Goal: Task Accomplishment & Management: Manage account settings

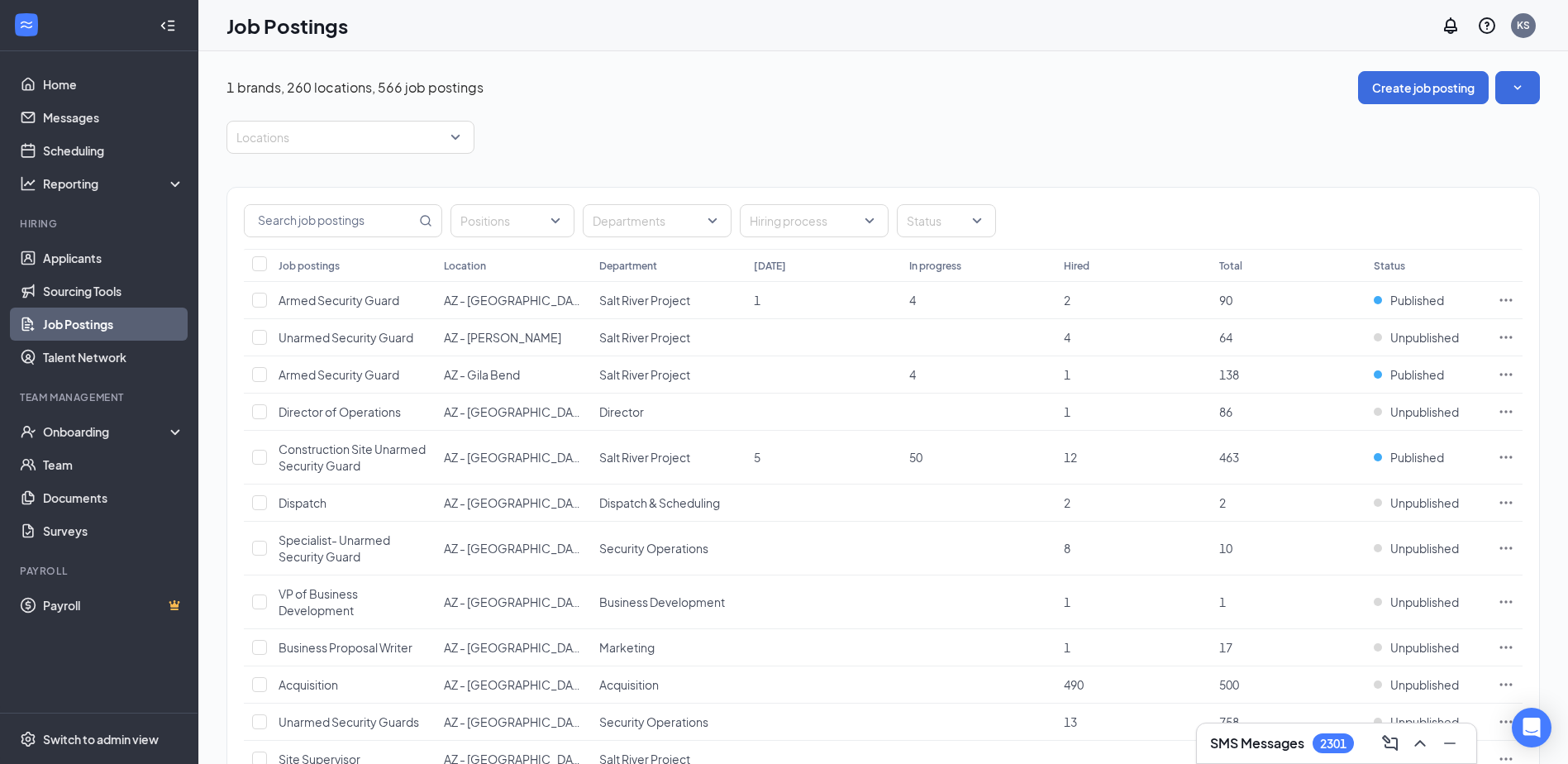
click at [97, 322] on link "Job Postings" at bounding box center [113, 324] width 141 height 33
click at [85, 740] on div "Switch to admin view" at bounding box center [100, 739] width 116 height 17
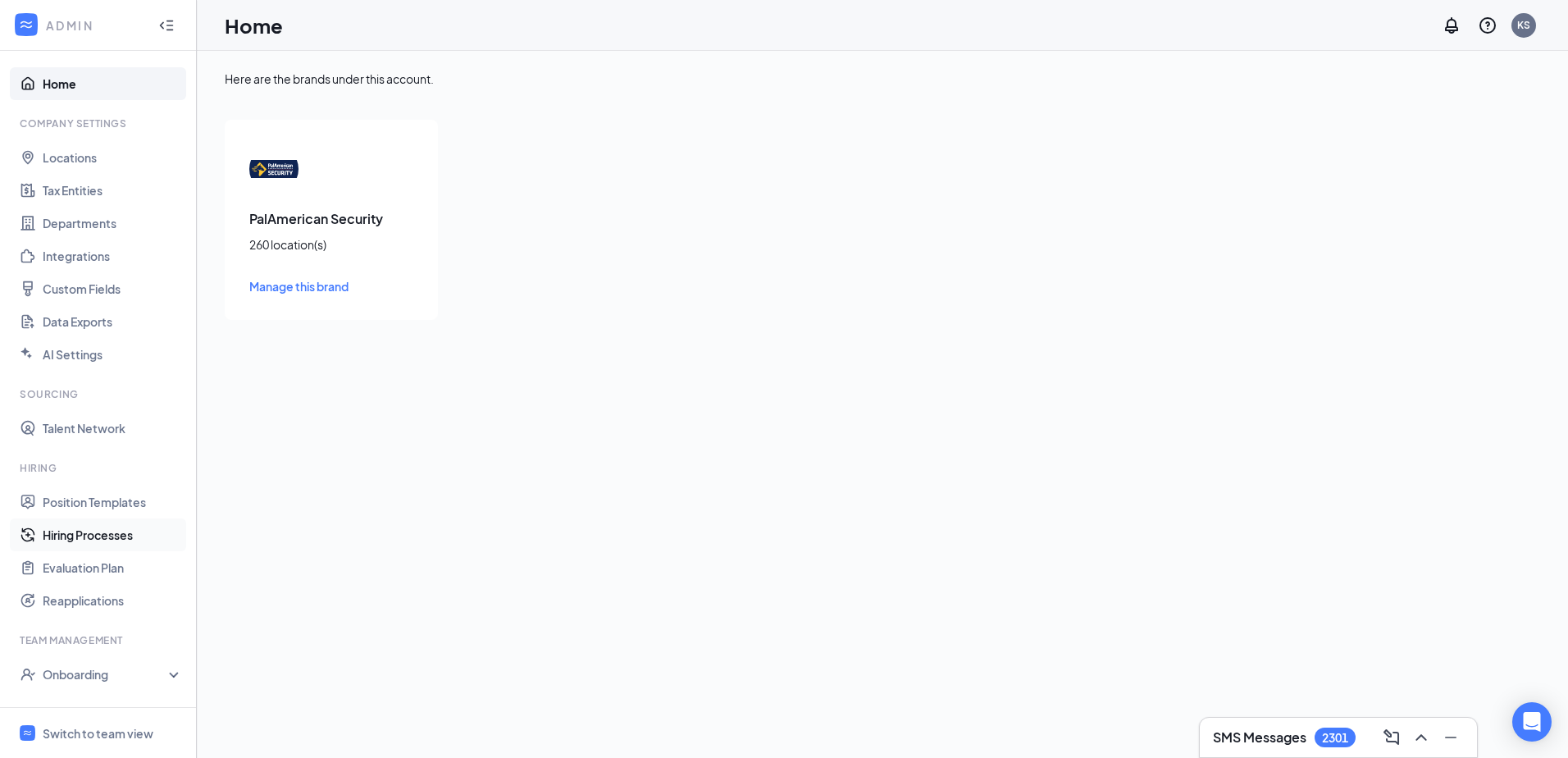
click at [74, 533] on link "Hiring Processes" at bounding box center [112, 535] width 140 height 33
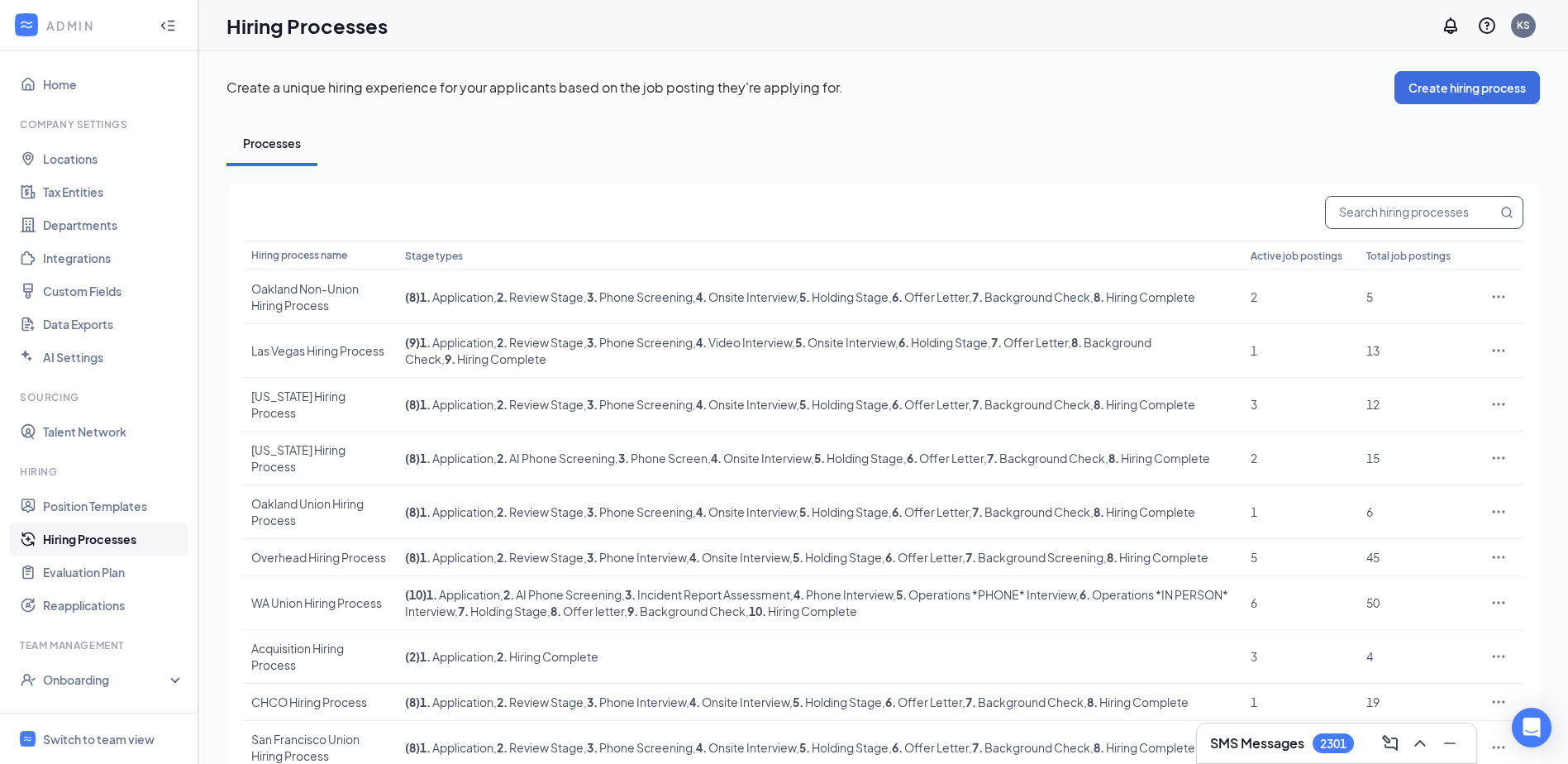
click at [1363, 207] on input "text" at bounding box center [1411, 212] width 171 height 31
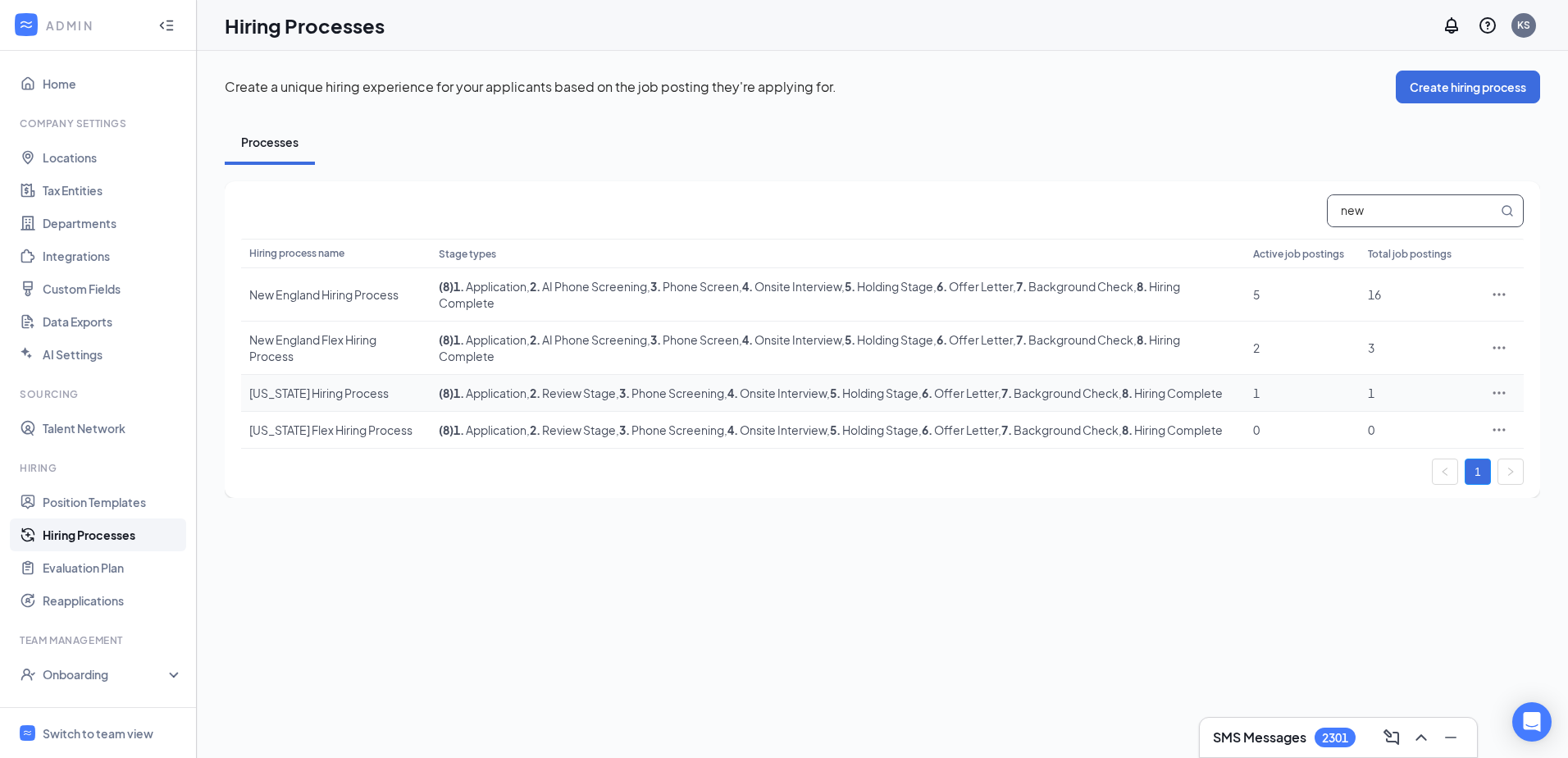
type input "new"
click at [313, 401] on div "[US_STATE] Hiring Process" at bounding box center [336, 393] width 173 height 16
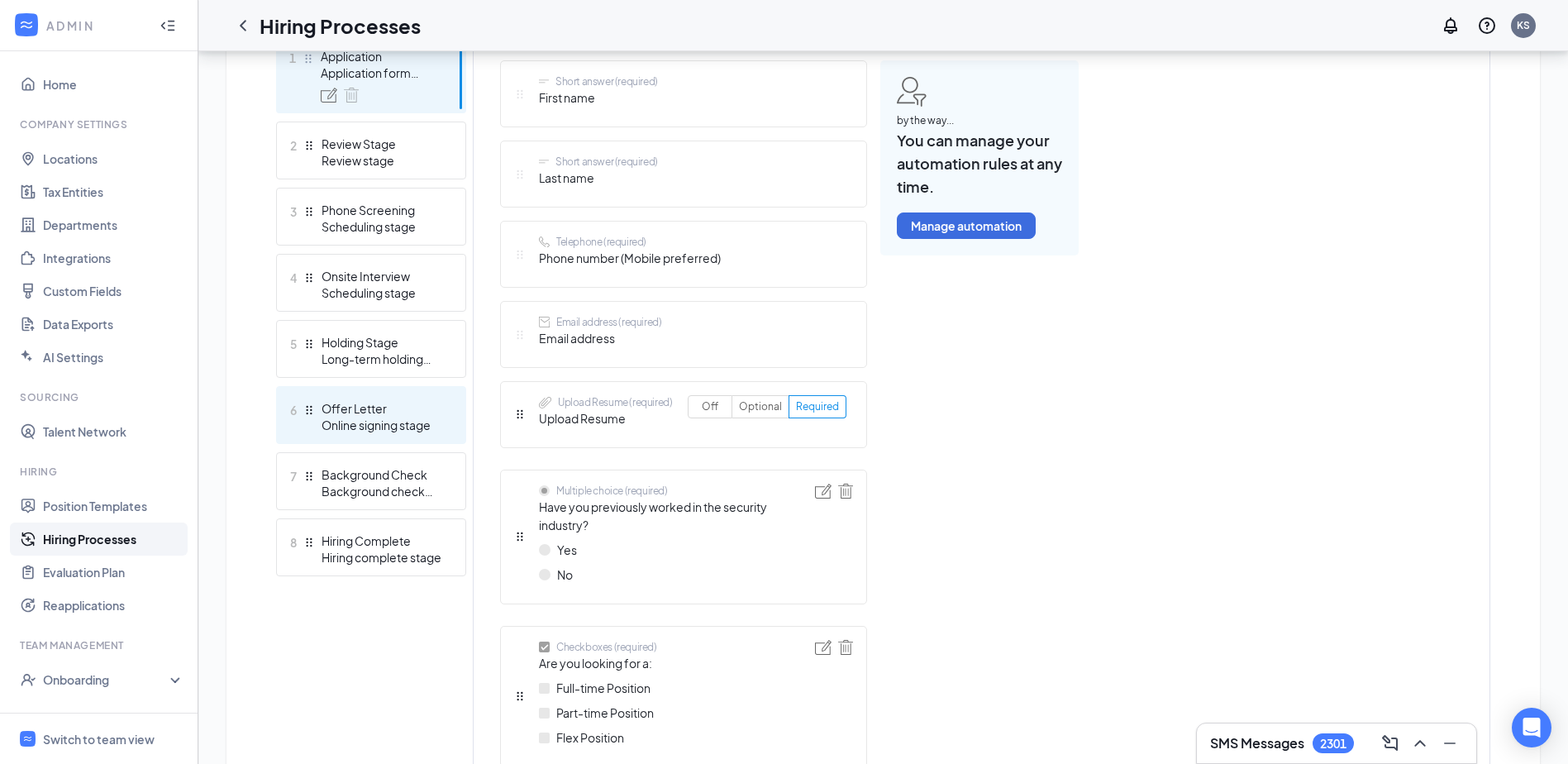
scroll to position [496, 0]
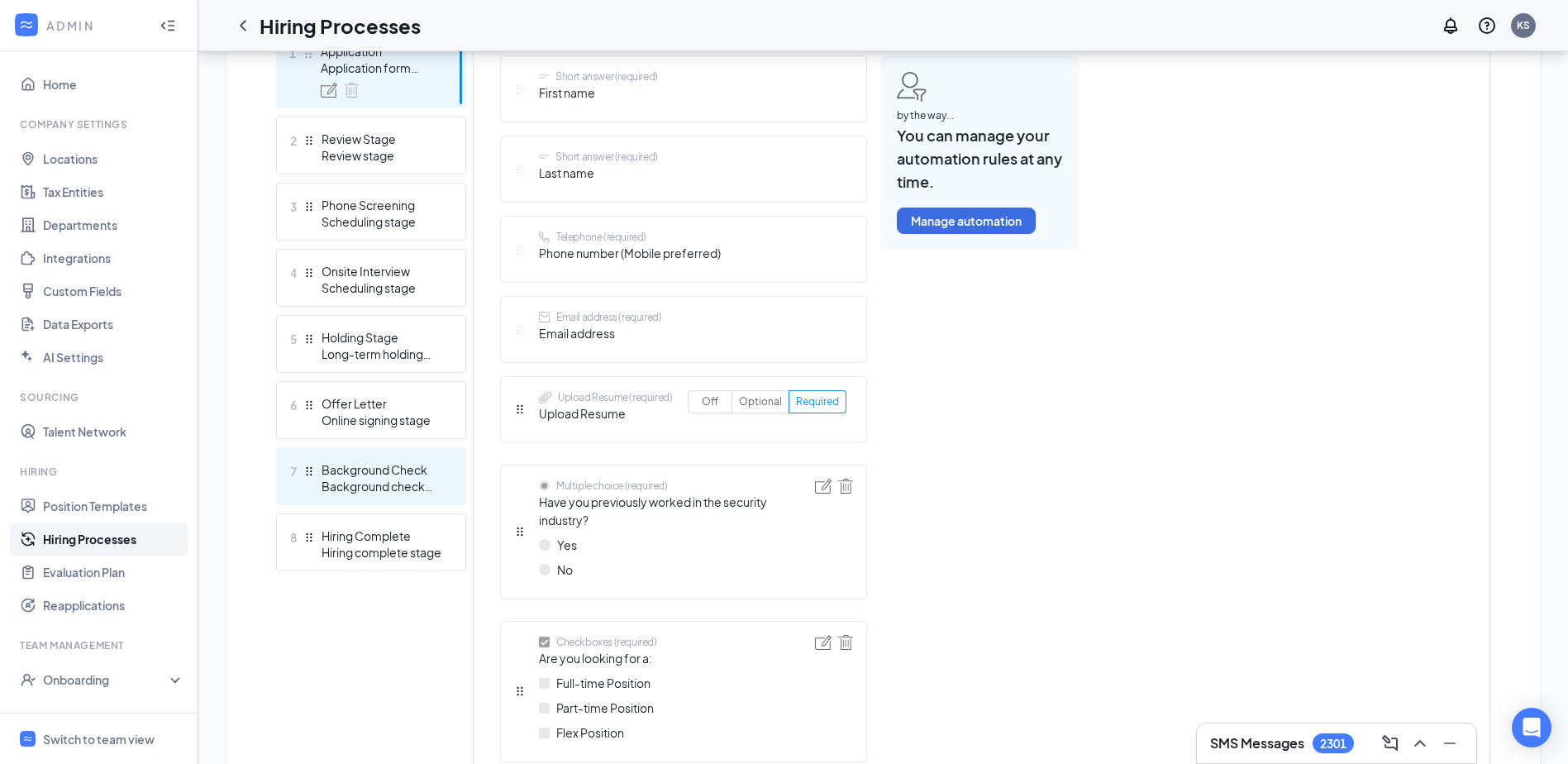
click at [353, 473] on div "Background Check" at bounding box center [382, 469] width 120 height 17
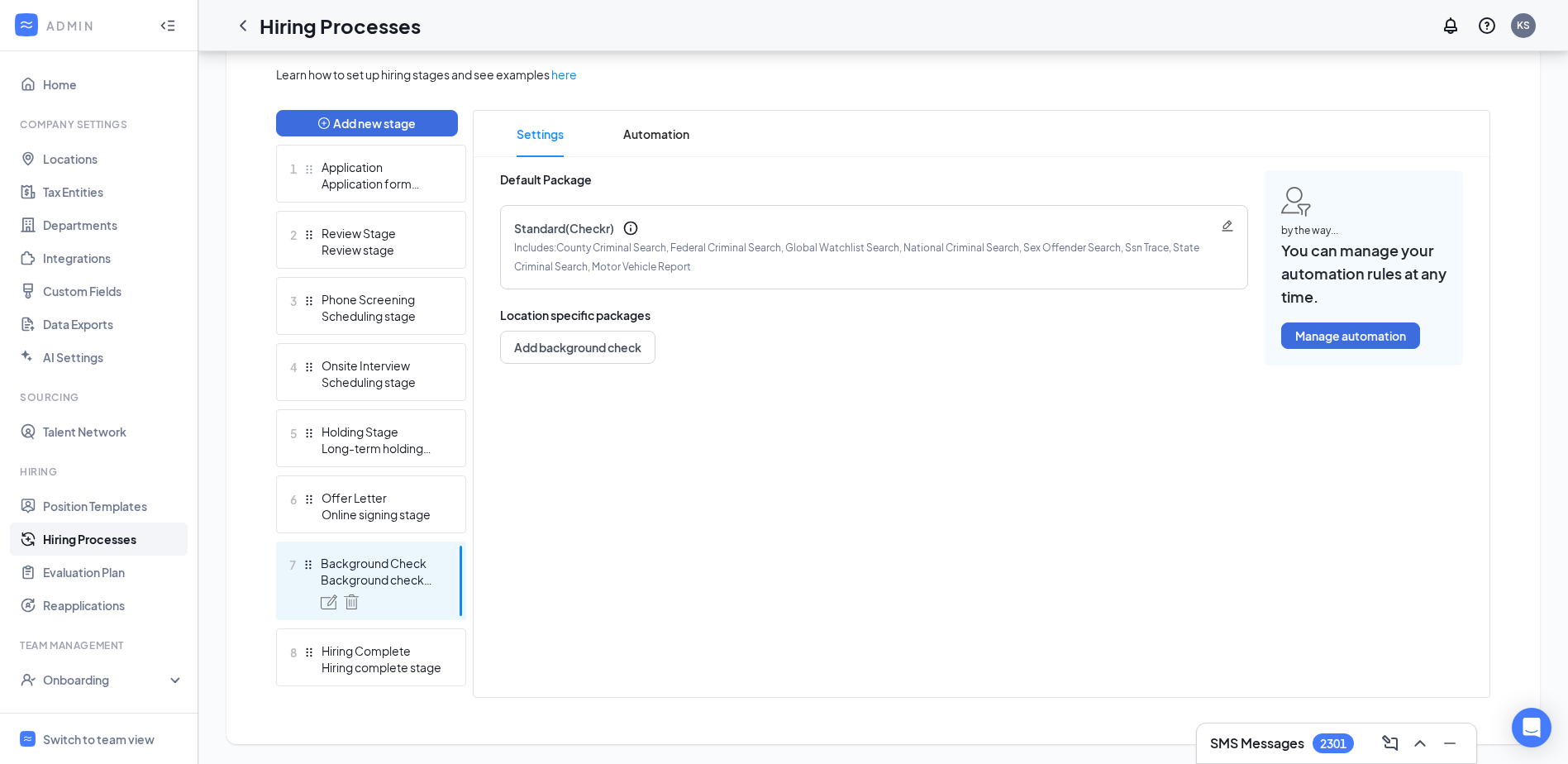
scroll to position [381, 0]
click at [1229, 226] on icon "Pencil" at bounding box center [1226, 225] width 11 height 11
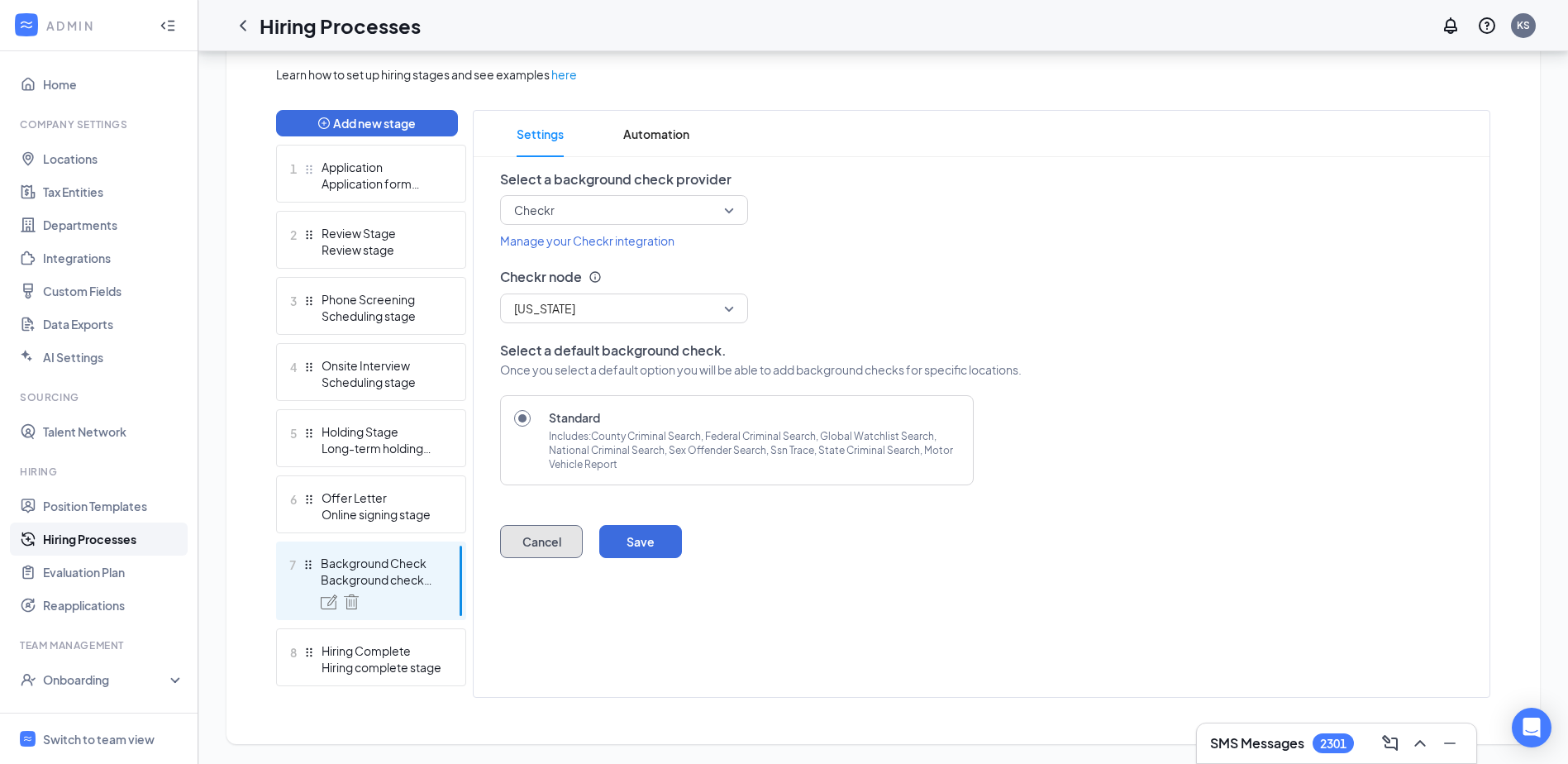
click at [548, 538] on button "Cancel" at bounding box center [541, 541] width 83 height 33
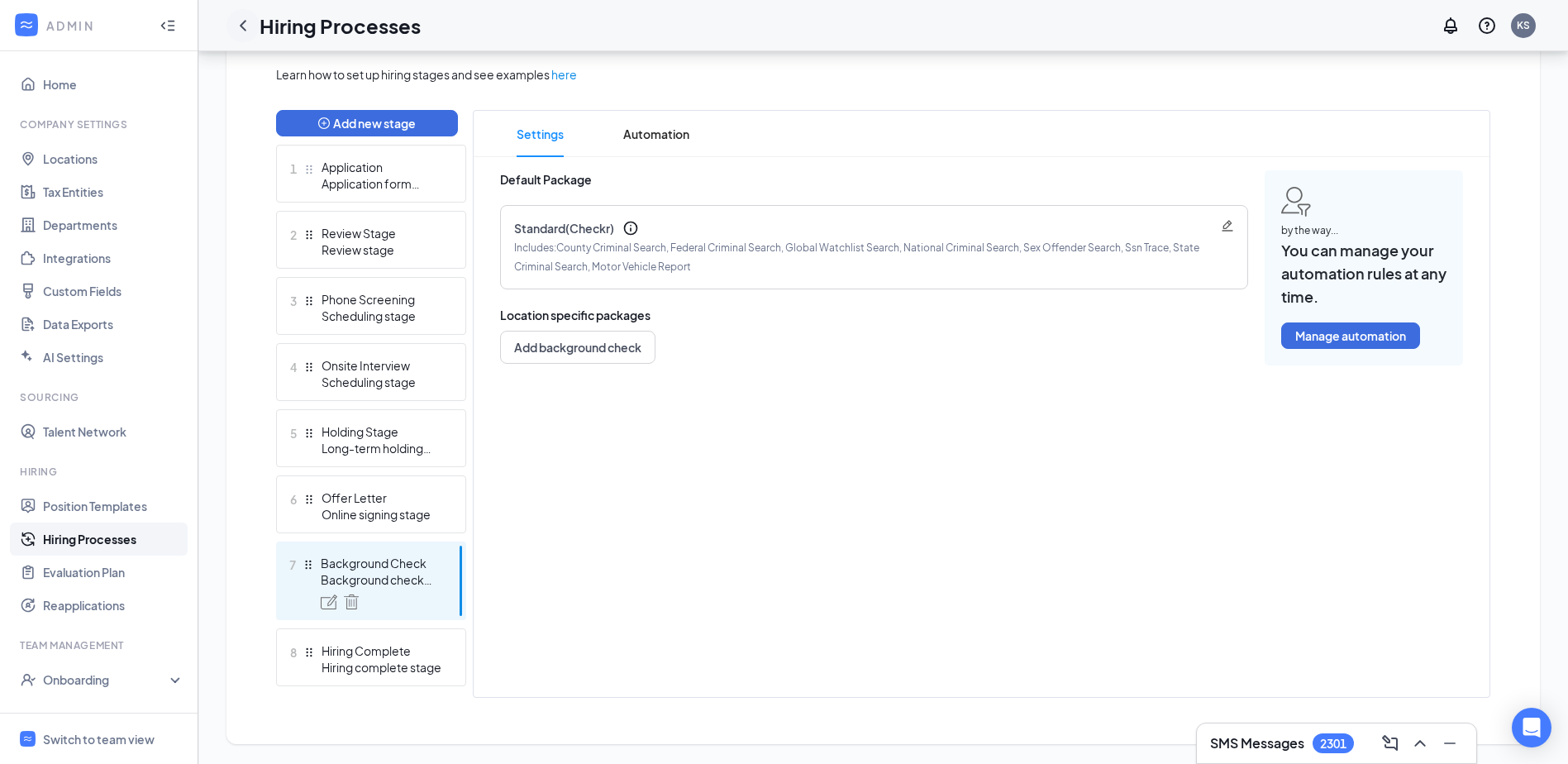
click at [243, 21] on icon "ChevronLeft" at bounding box center [243, 25] width 19 height 19
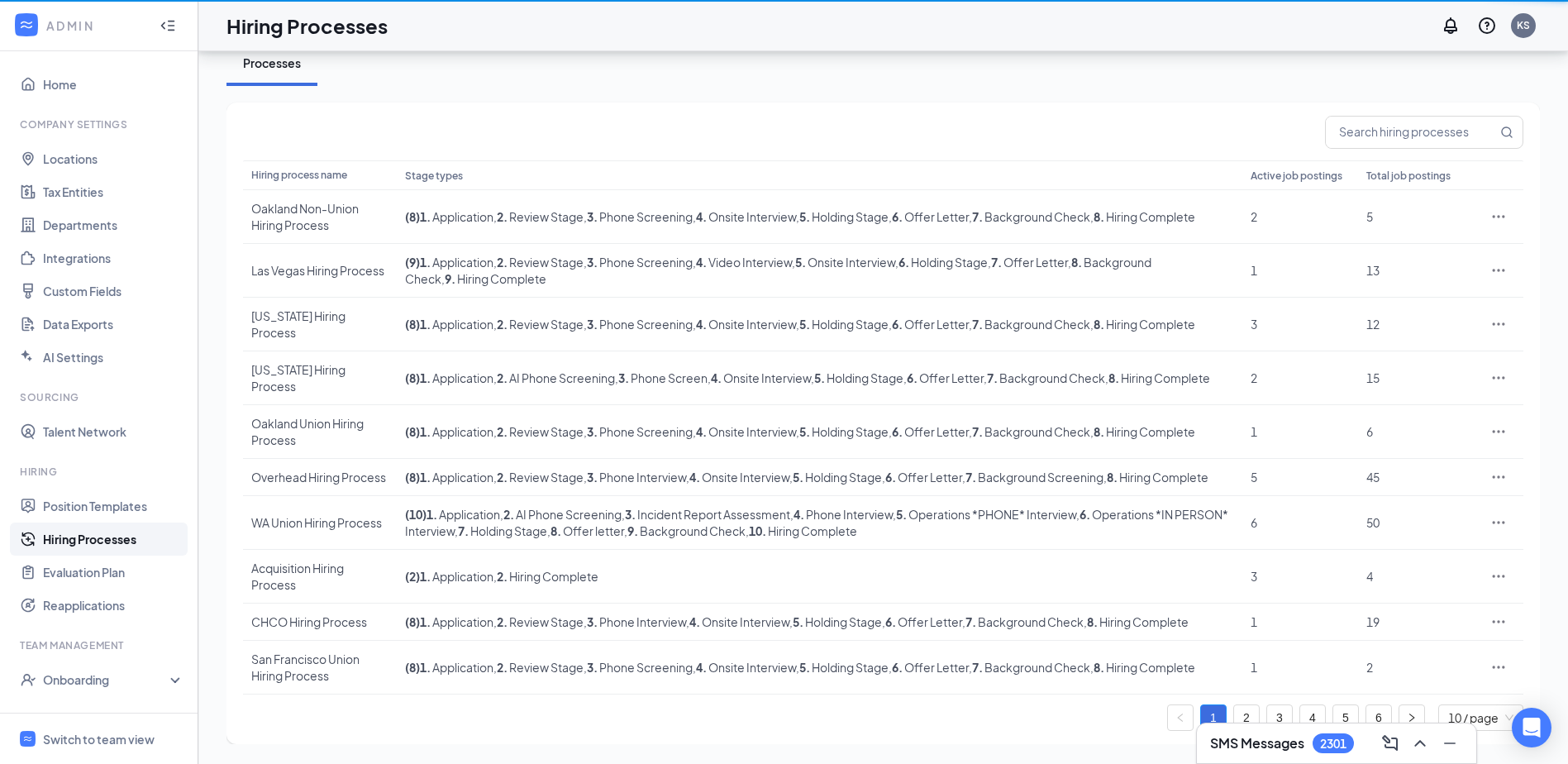
scroll to position [81, 0]
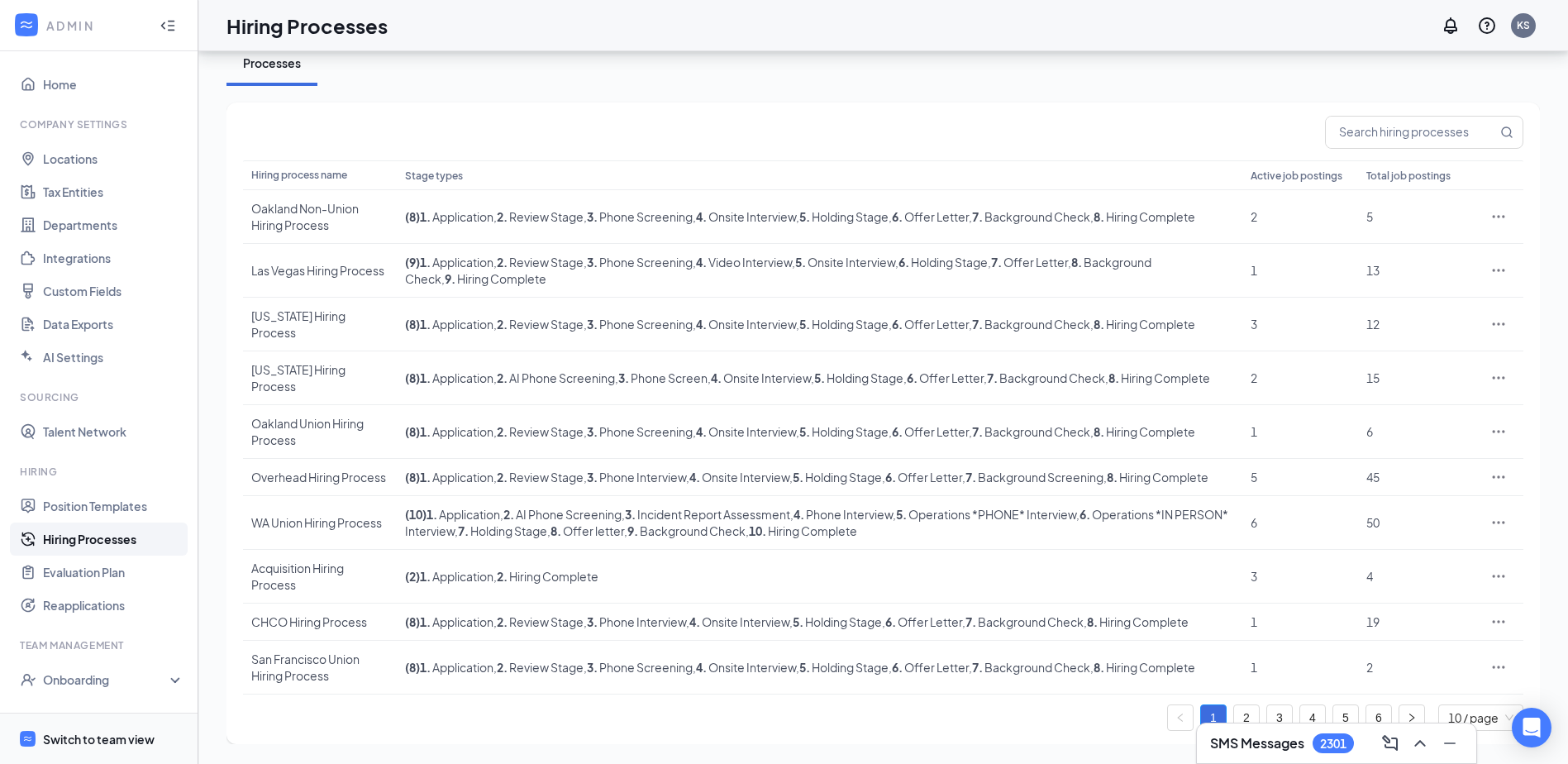
click at [104, 739] on div "Switch to team view" at bounding box center [98, 739] width 112 height 17
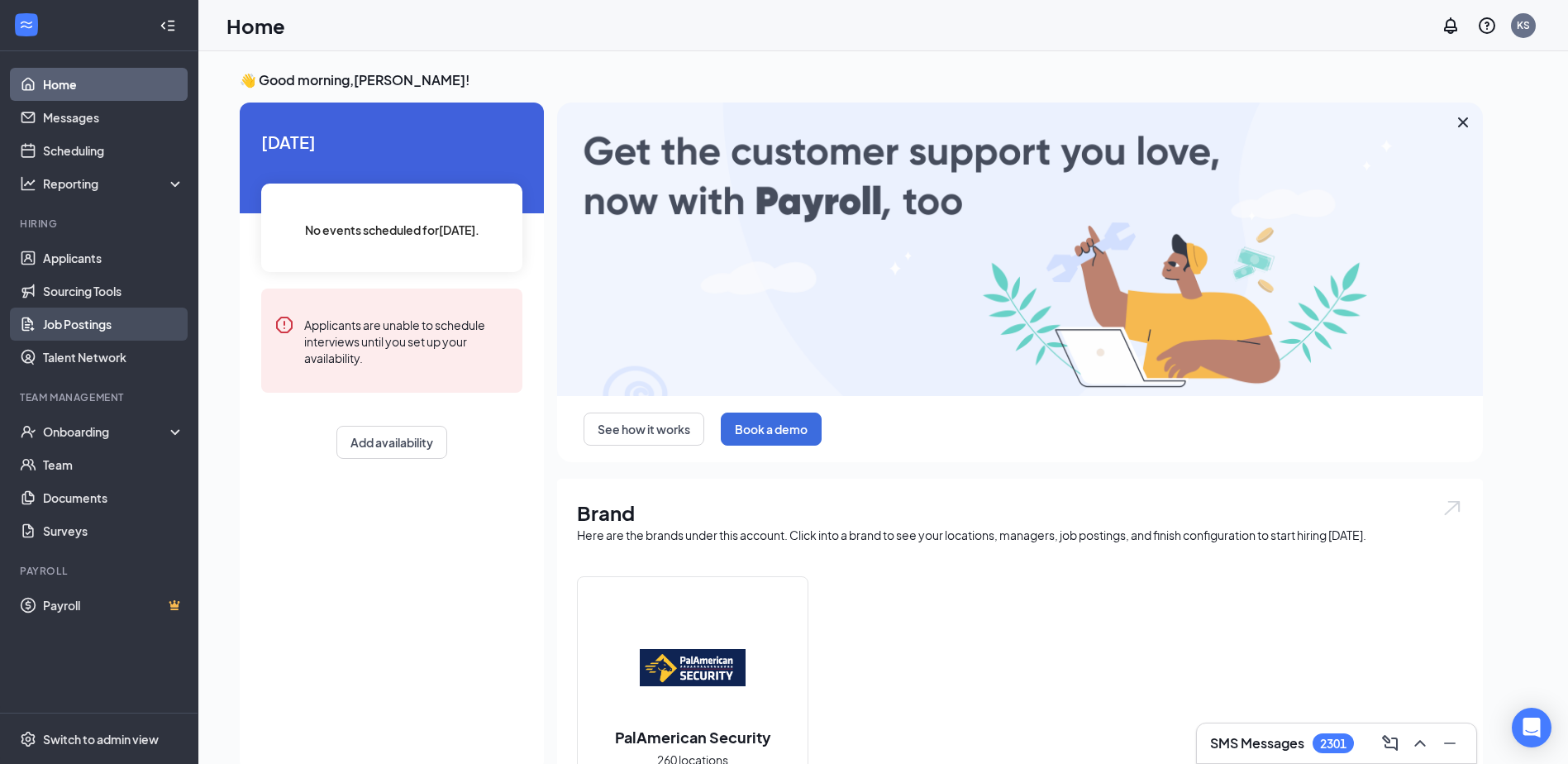
click at [91, 322] on link "Job Postings" at bounding box center [113, 324] width 141 height 33
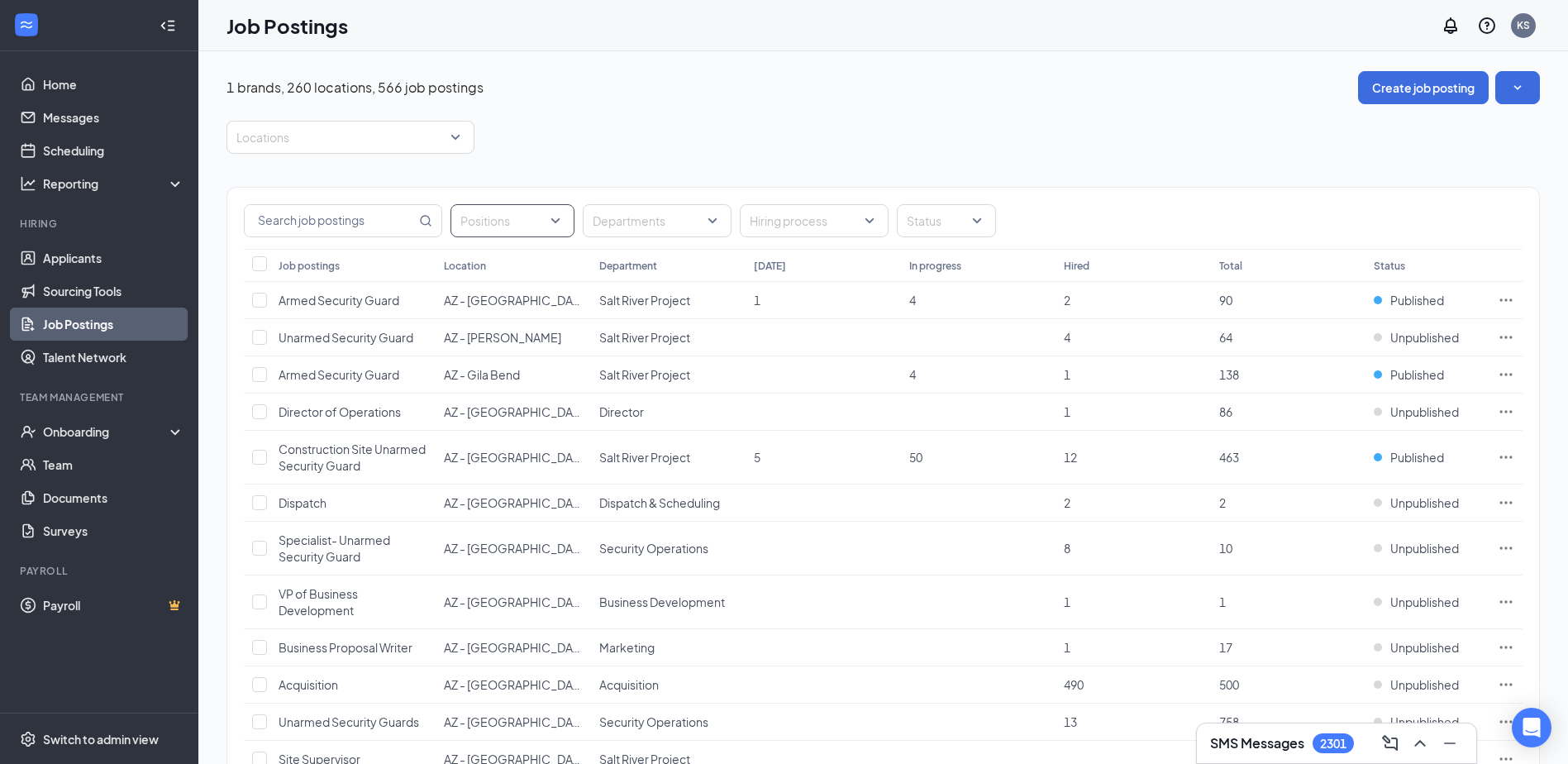
click at [556, 218] on div "Positions" at bounding box center [513, 221] width 124 height 33
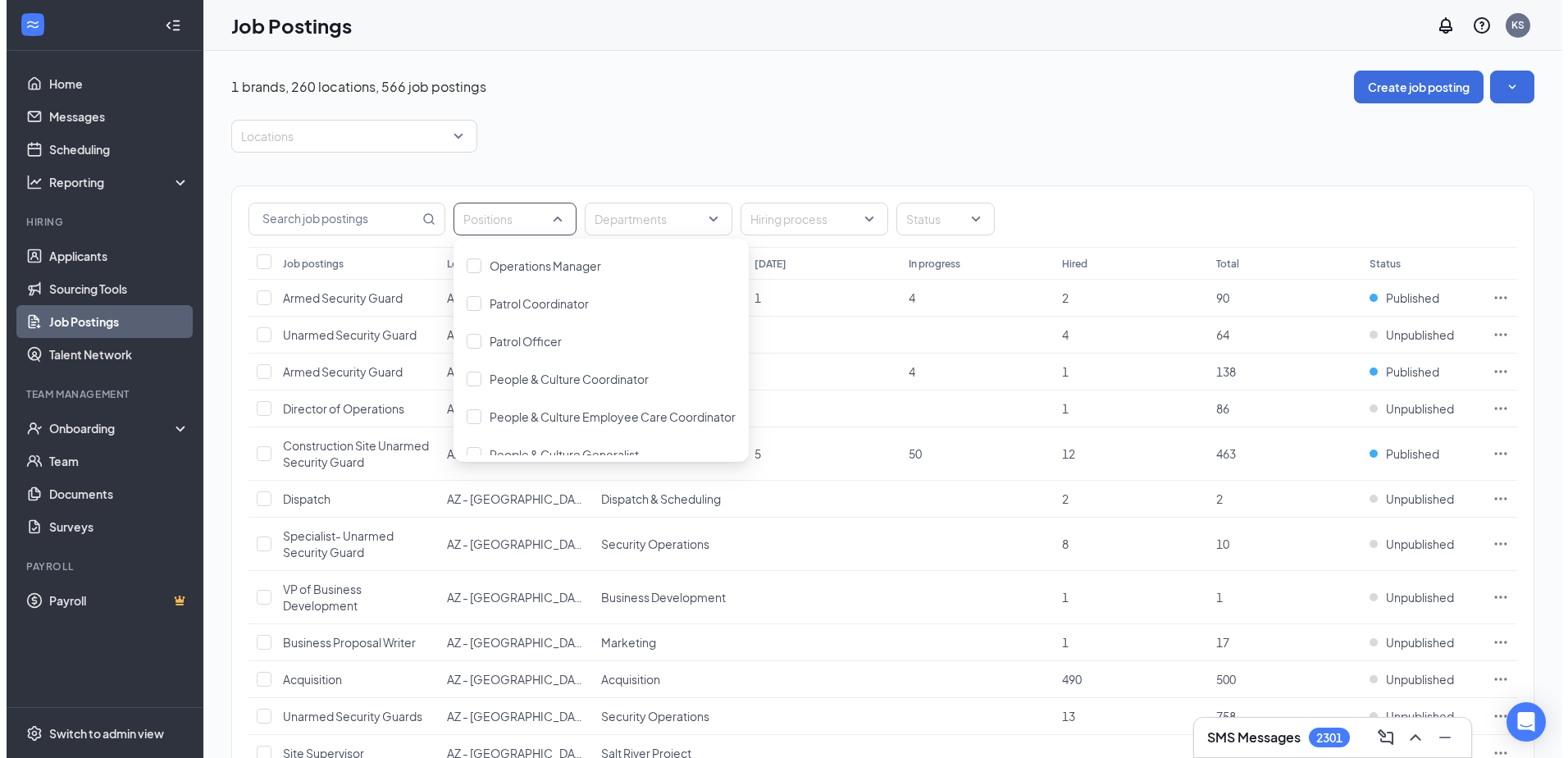
scroll to position [1476, 0]
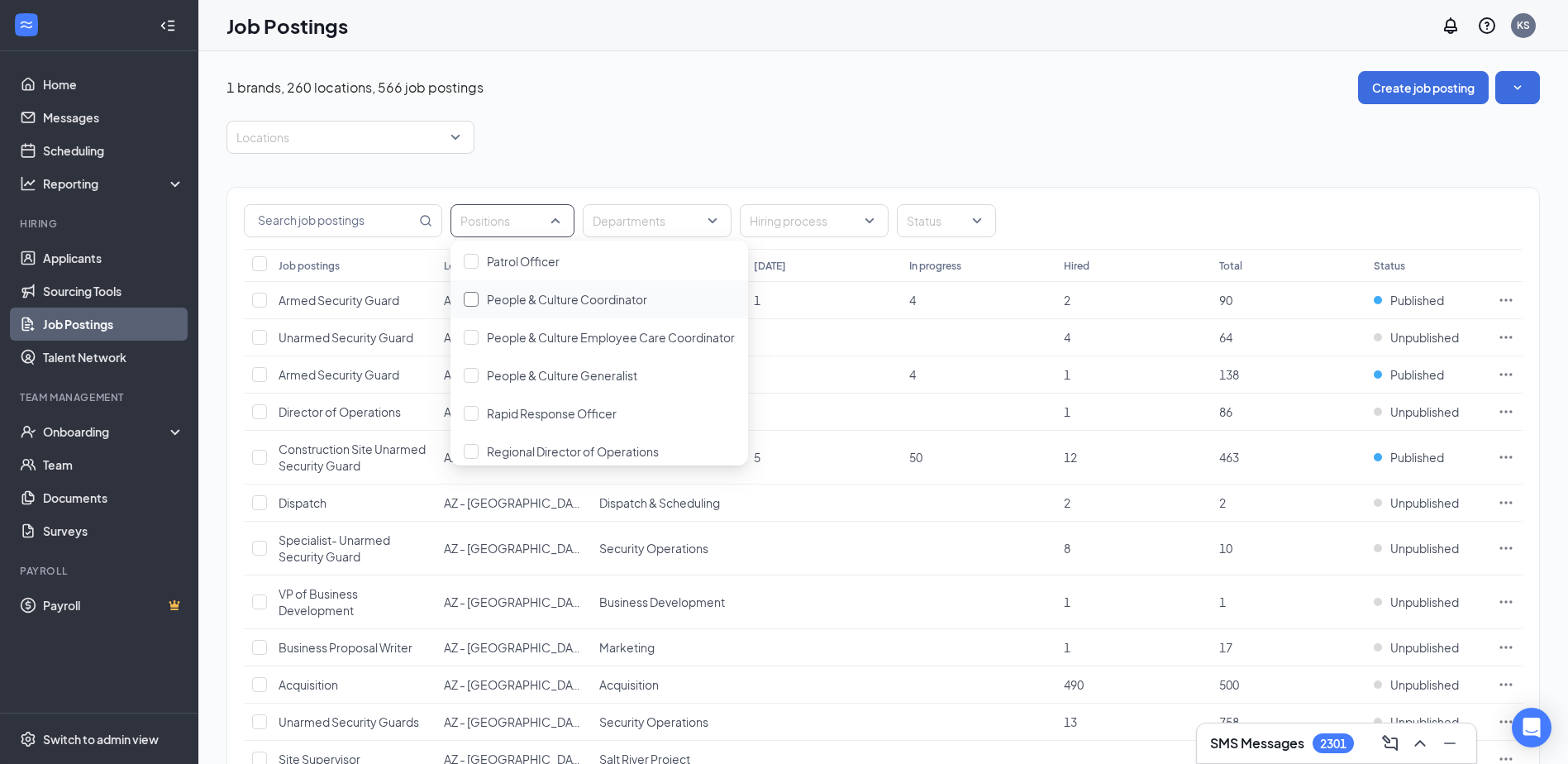
click at [472, 299] on div at bounding box center [470, 298] width 15 height 15
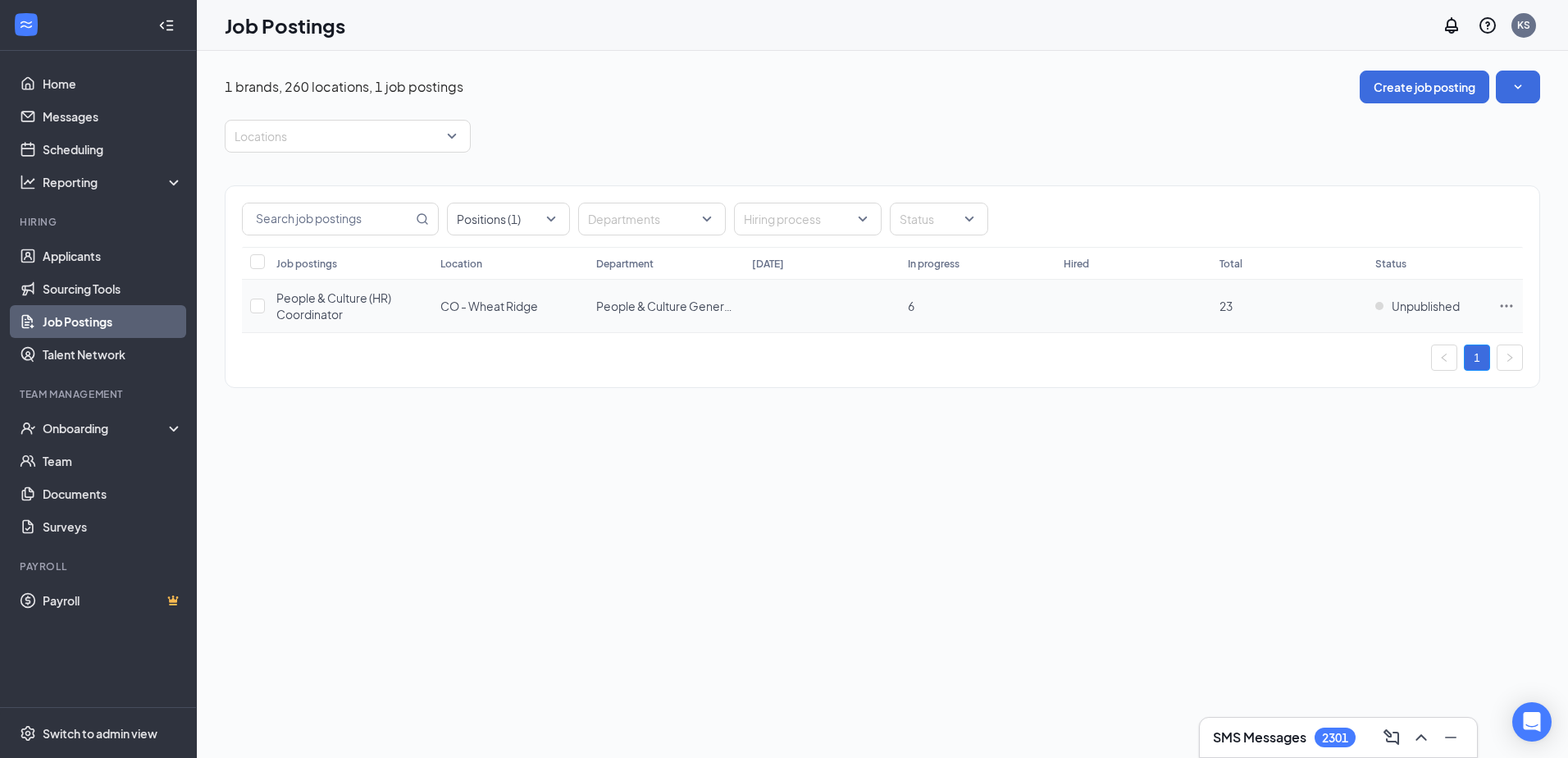
click at [1504, 300] on icon "Ellipses" at bounding box center [1506, 306] width 16 height 16
click at [1337, 481] on span "View applicants" at bounding box center [1323, 483] width 84 height 14
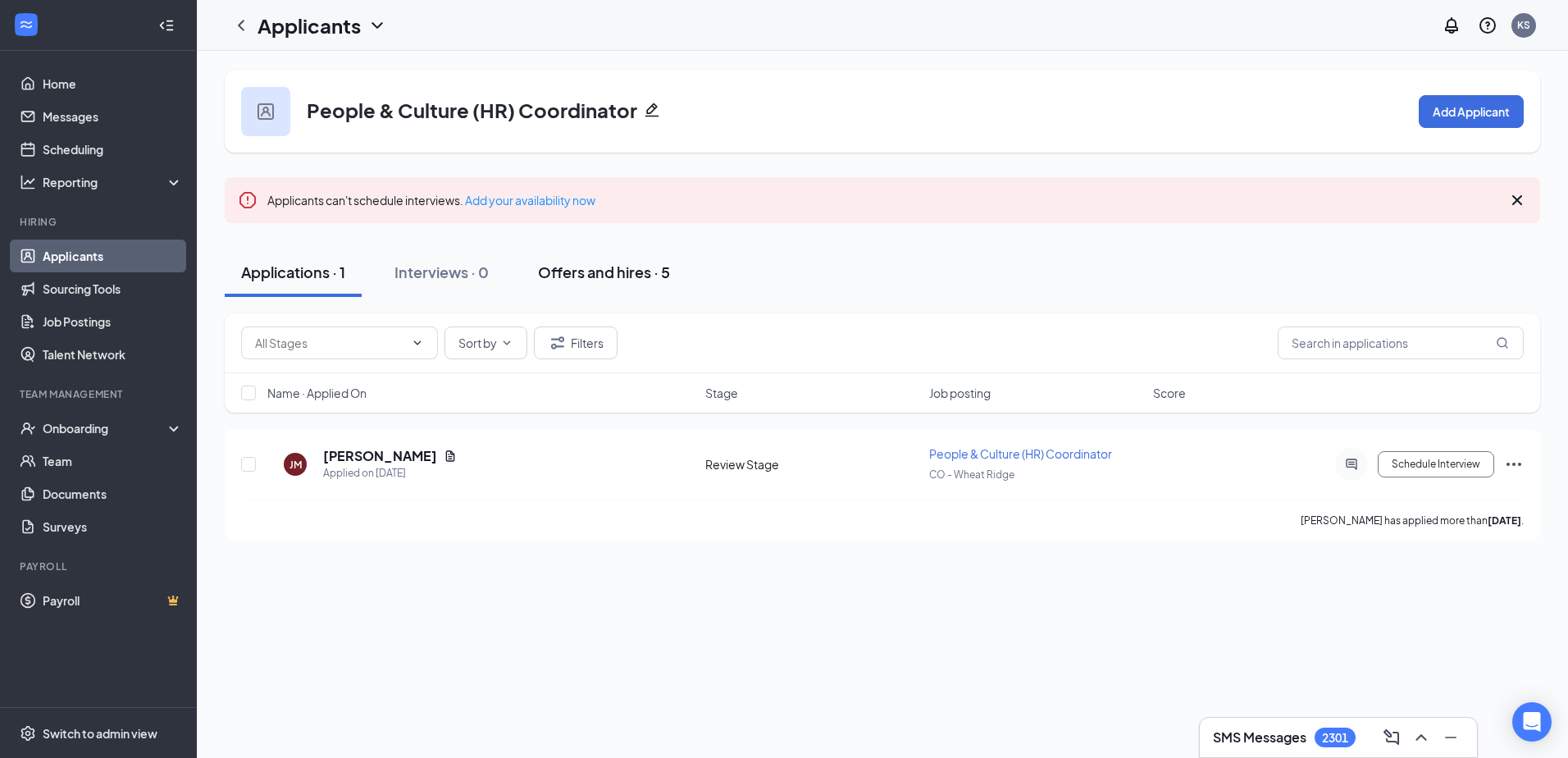
click at [634, 266] on div "Offers and hires · 5" at bounding box center [604, 271] width 132 height 20
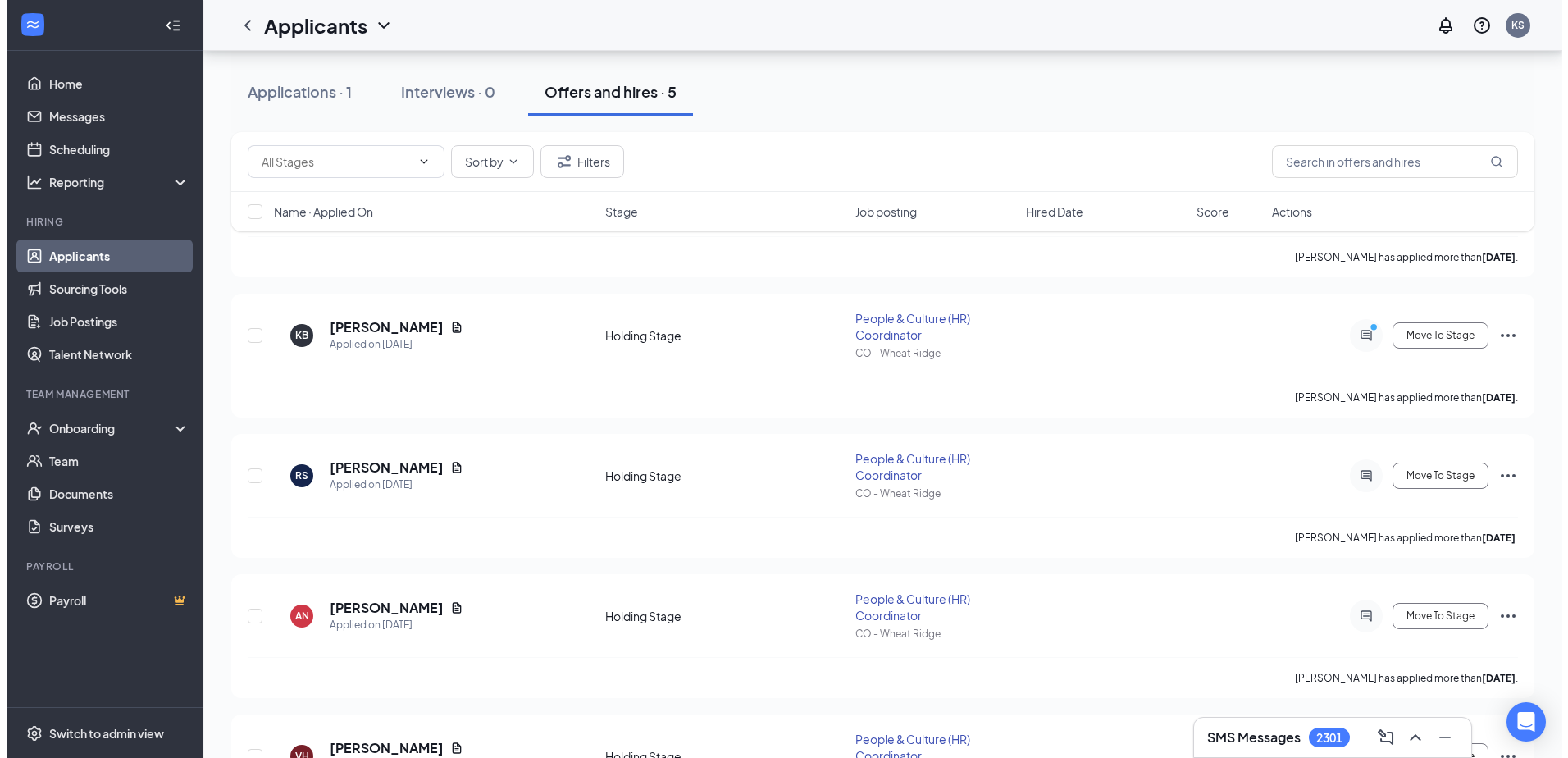
scroll to position [246, 0]
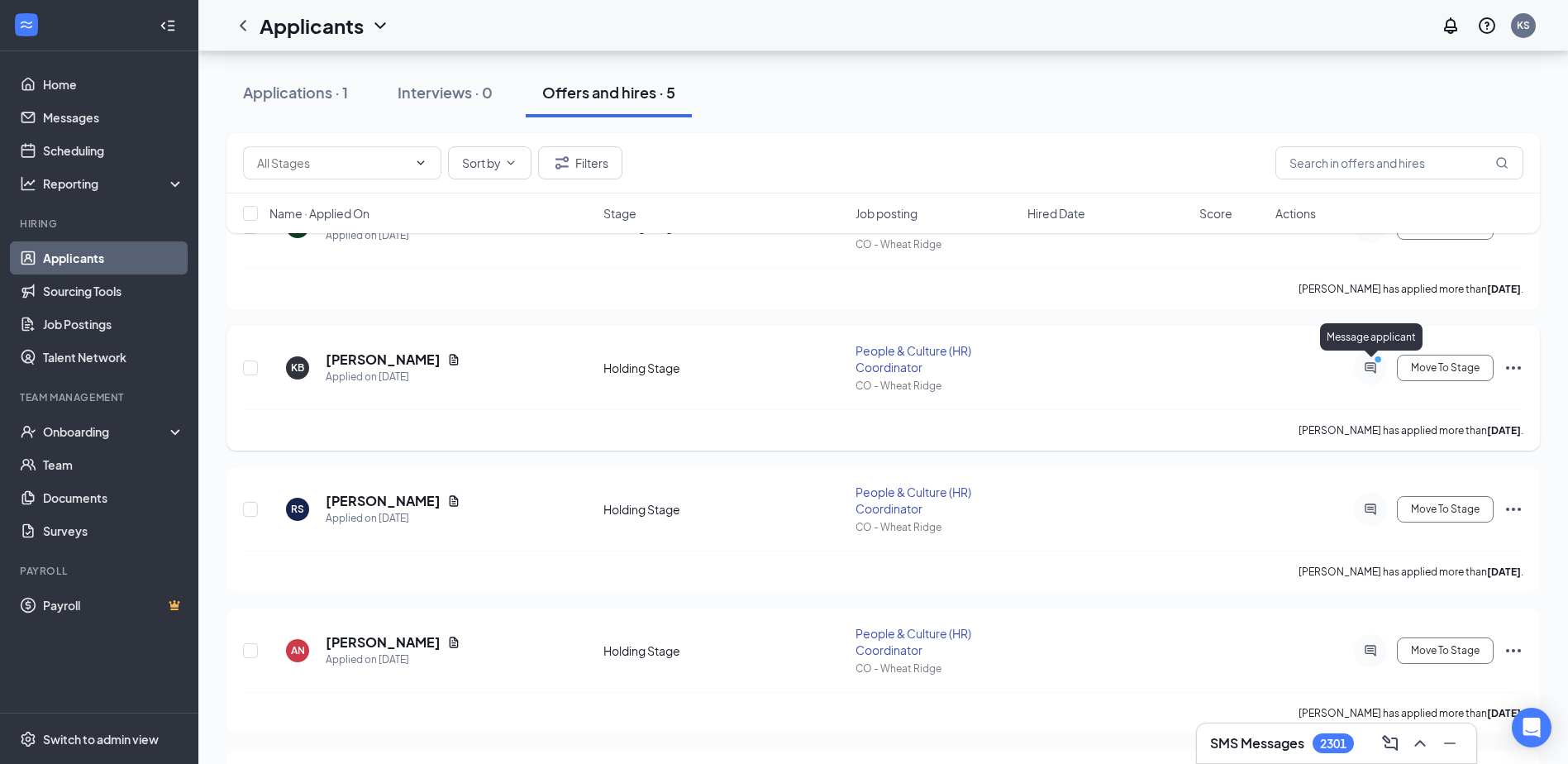
click at [1370, 363] on icon "PrimaryDot" at bounding box center [1380, 362] width 19 height 14
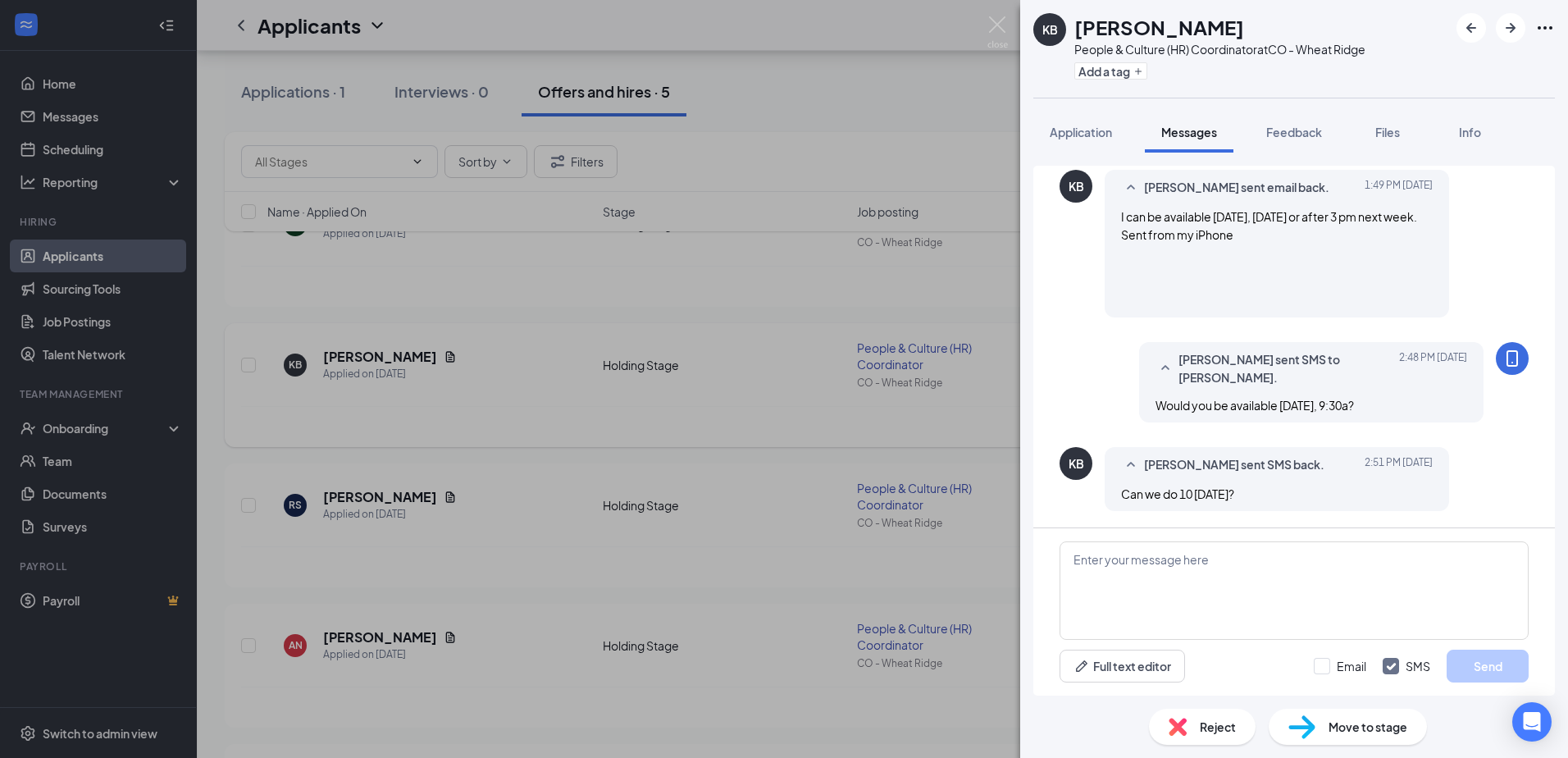
scroll to position [1786, 0]
click at [1327, 581] on textarea at bounding box center [1294, 590] width 470 height 98
click at [1185, 564] on textarea at bounding box center [1294, 590] width 470 height 98
type textarea "Yes, I will send you an invite for an on-video panel interview. Thank you."
click at [1478, 659] on button "Send" at bounding box center [1487, 666] width 82 height 33
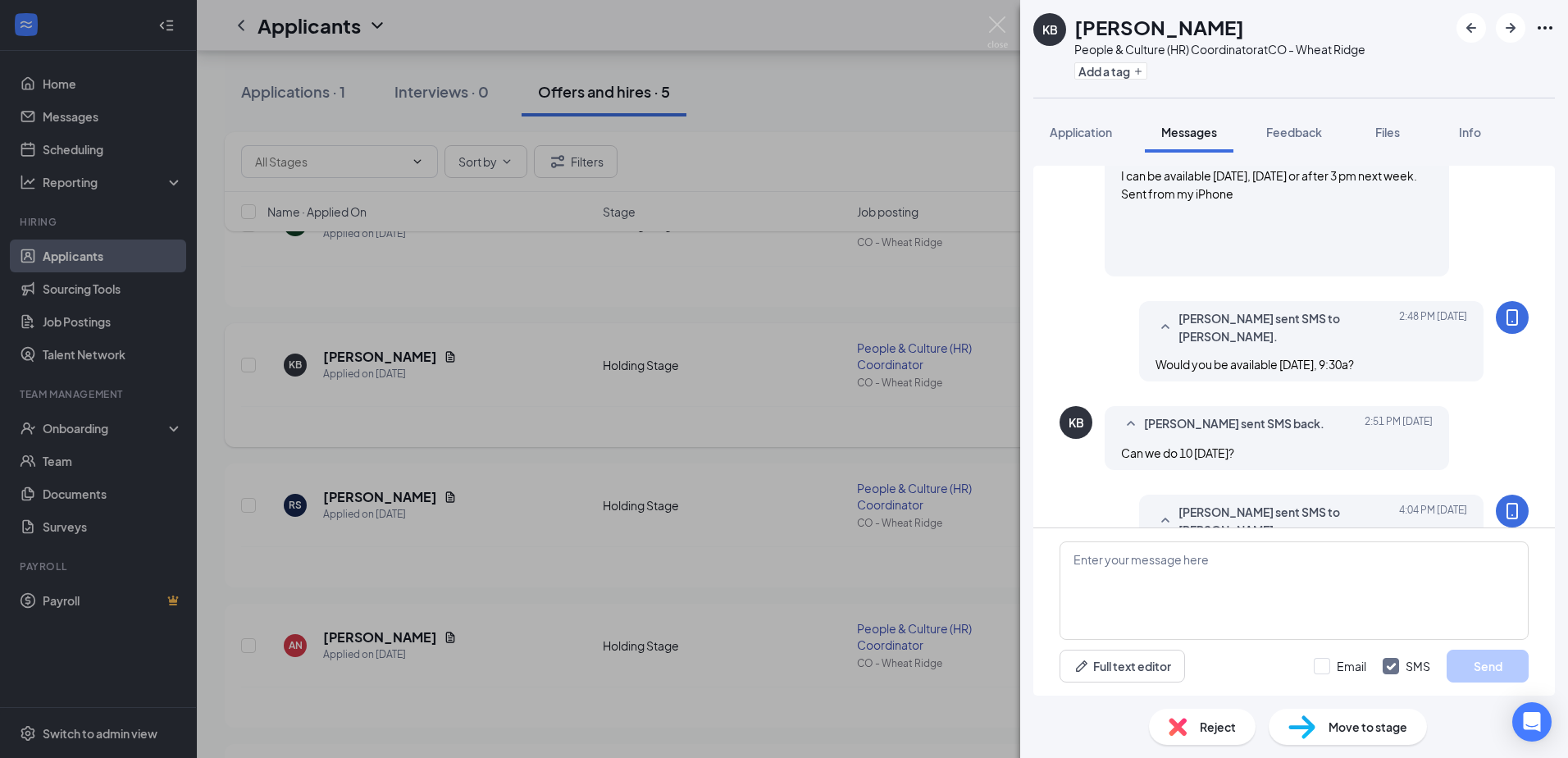
scroll to position [1945, 0]
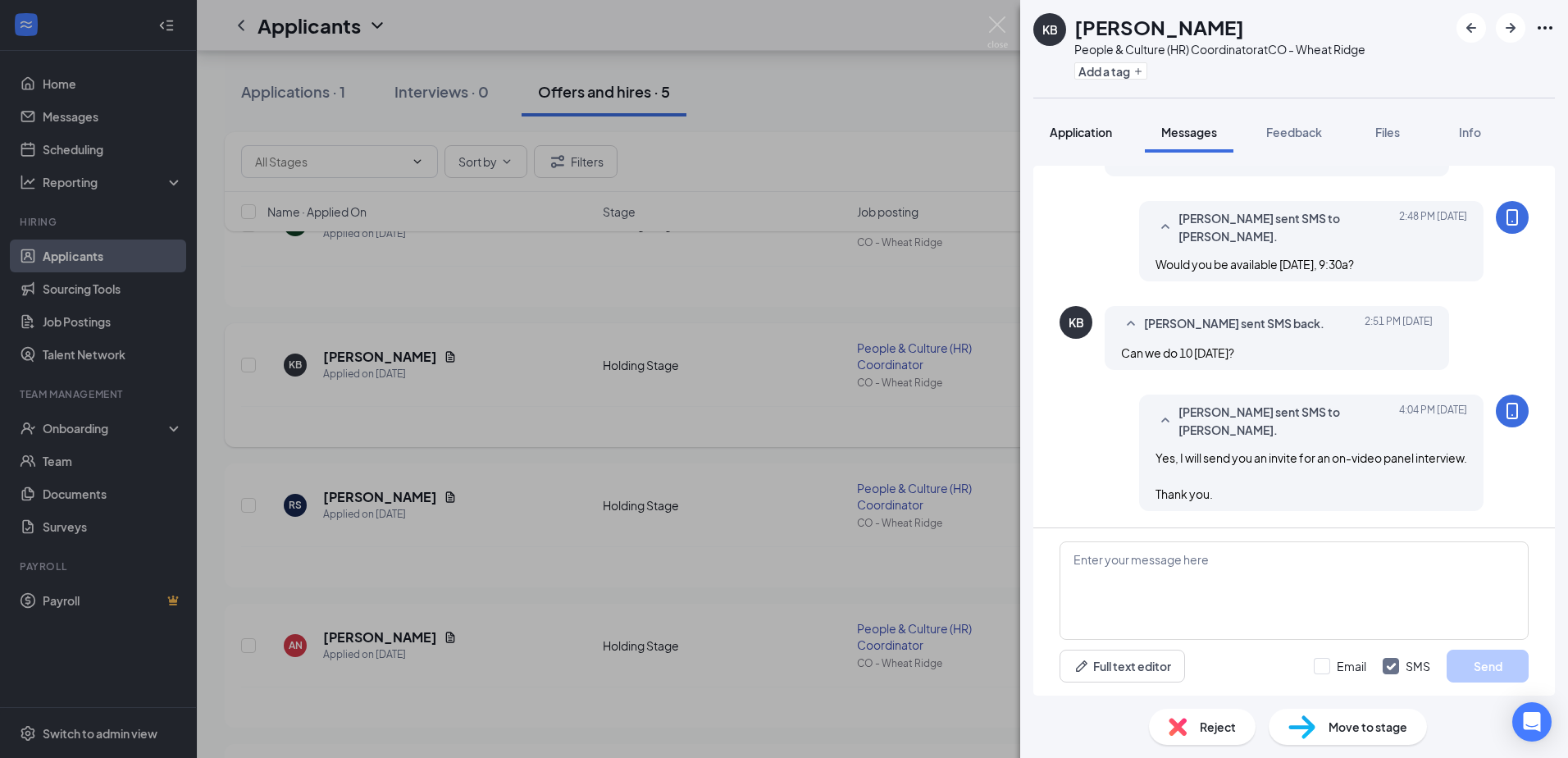
click at [1068, 123] on button "Application" at bounding box center [1081, 132] width 95 height 41
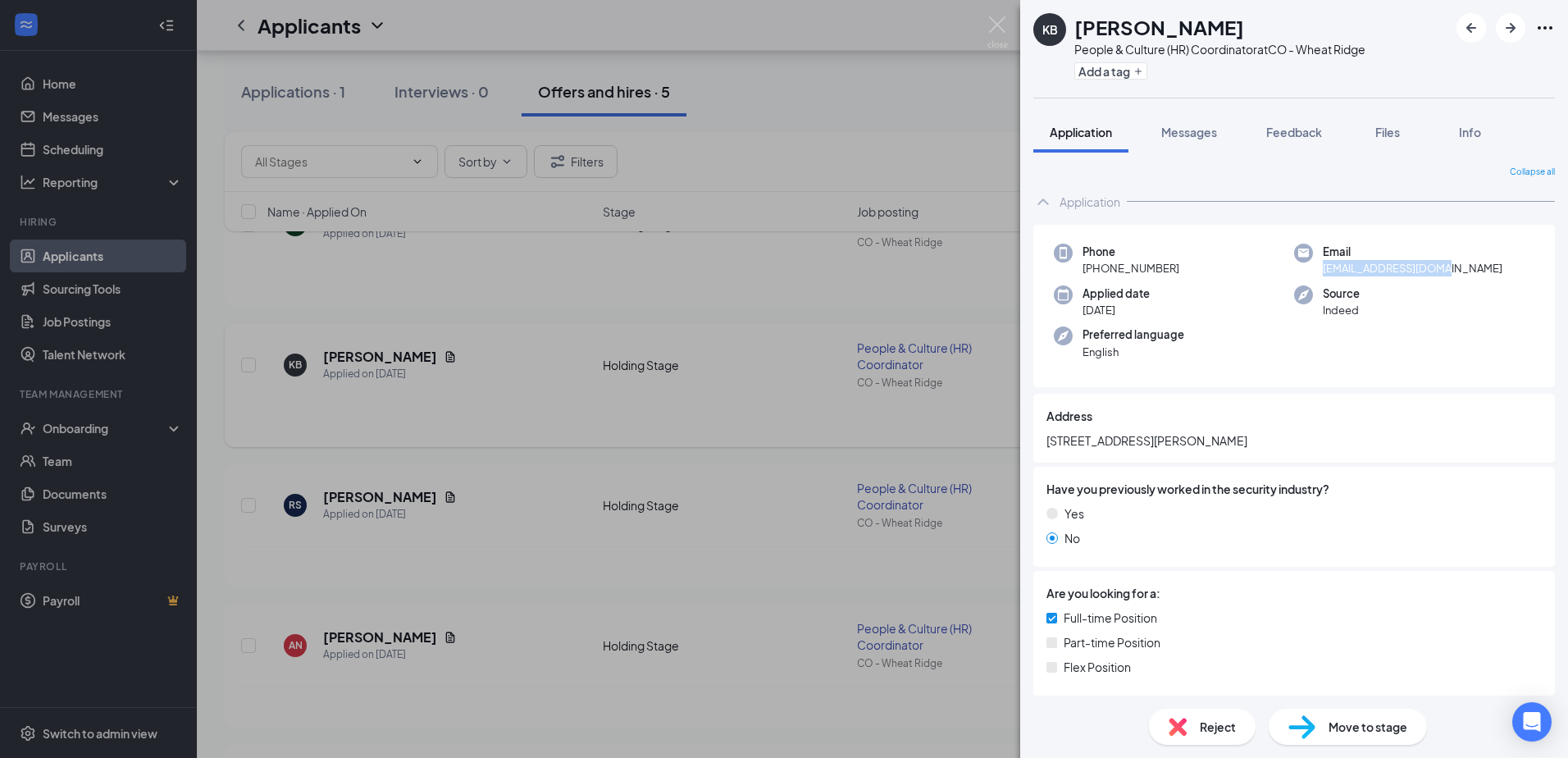
drag, startPoint x: 1457, startPoint y: 271, endPoint x: 1319, endPoint y: 273, distance: 138.0
click at [1319, 273] on div "Email kbausch911@gmail.com" at bounding box center [1414, 260] width 240 height 34
copy span "kbausch911@gmail.com"
click at [1408, 343] on div "Phone +1 (714) 457-9906 Email kbausch911@gmail.com Applied date Oct 10 Source I…" at bounding box center [1294, 306] width 522 height 163
drag, startPoint x: 999, startPoint y: 18, endPoint x: 955, endPoint y: 59, distance: 60.1
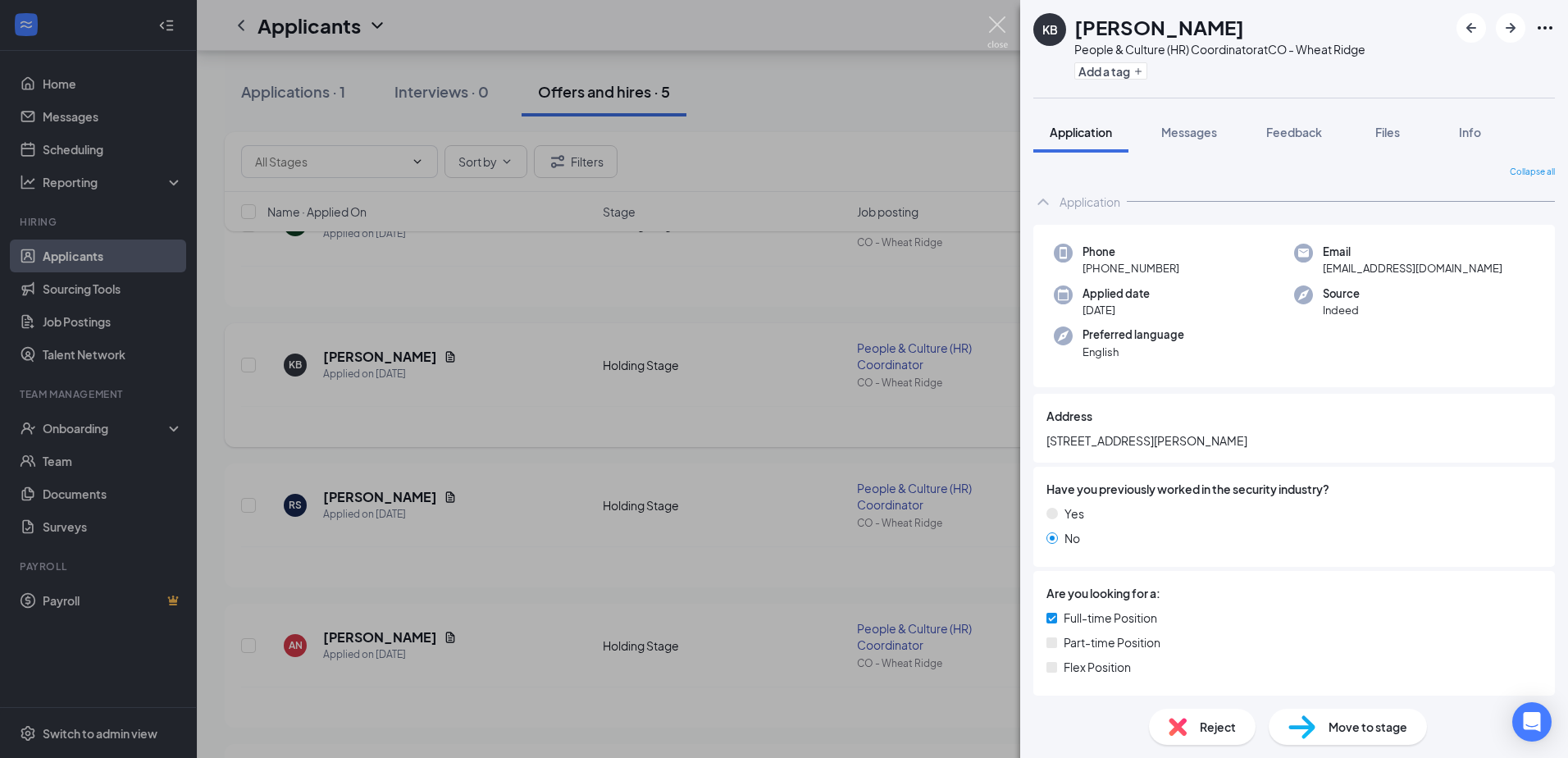
click at [999, 18] on img at bounding box center [997, 32] width 20 height 32
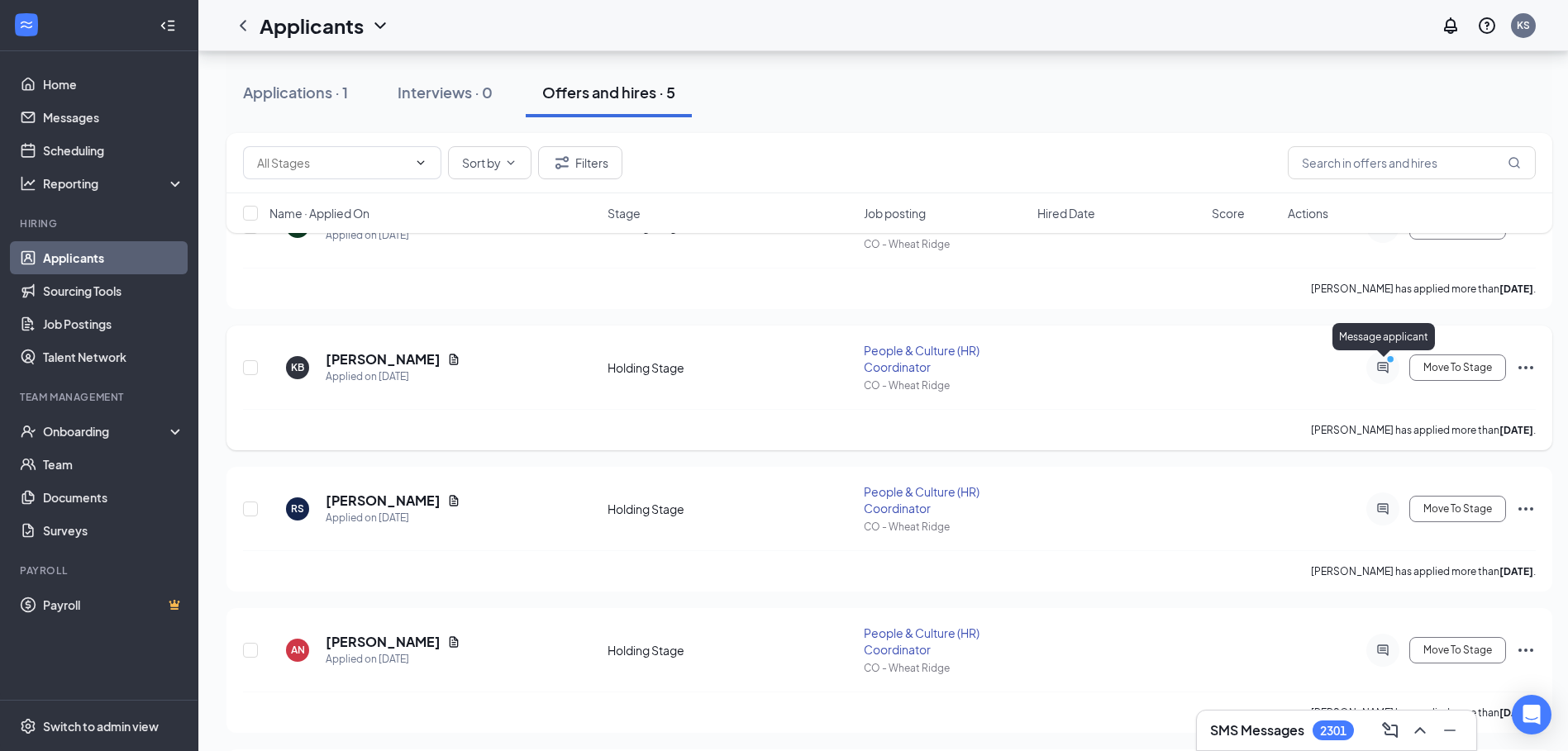
click at [1385, 362] on icon "PrimaryDot" at bounding box center [1392, 361] width 19 height 14
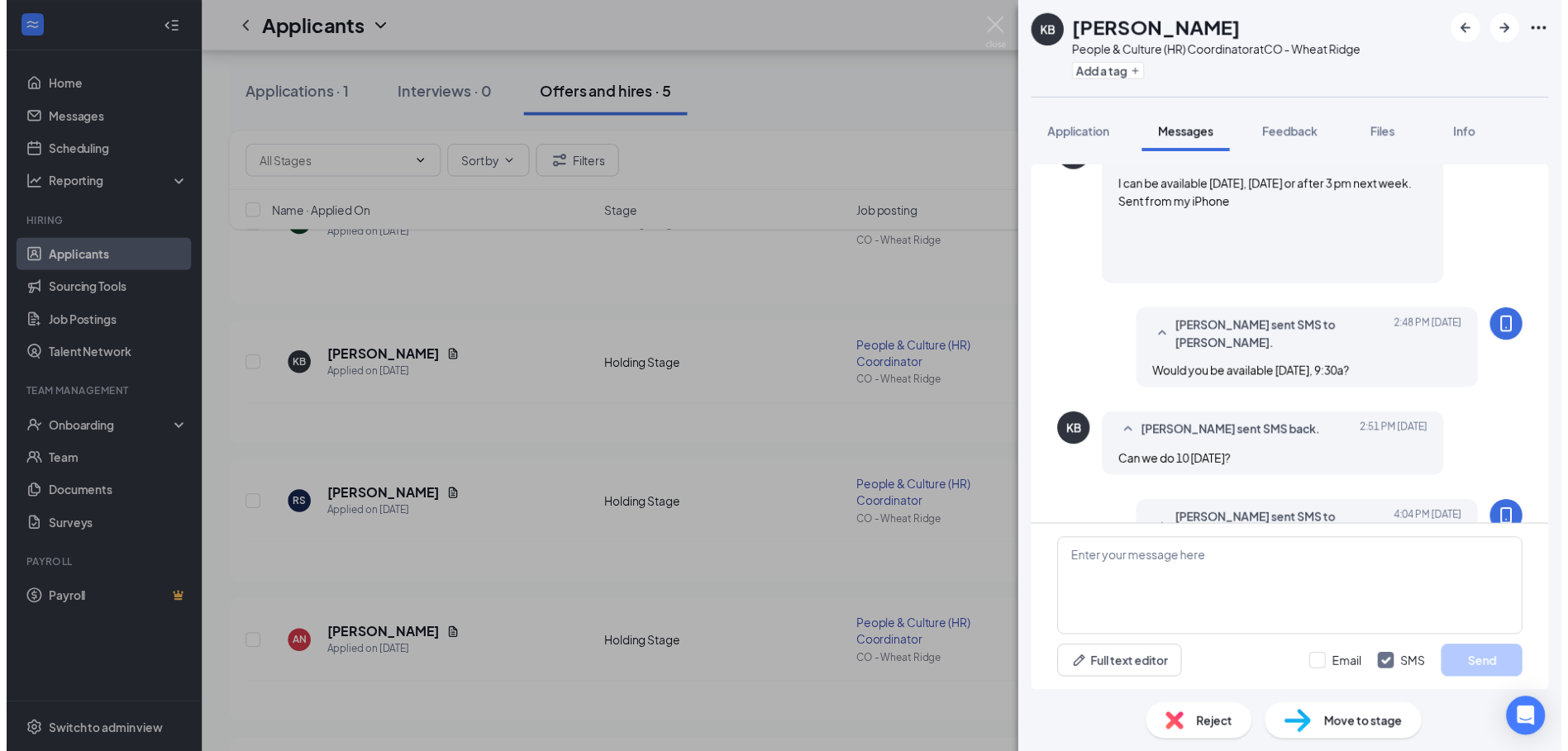
scroll to position [1731, 0]
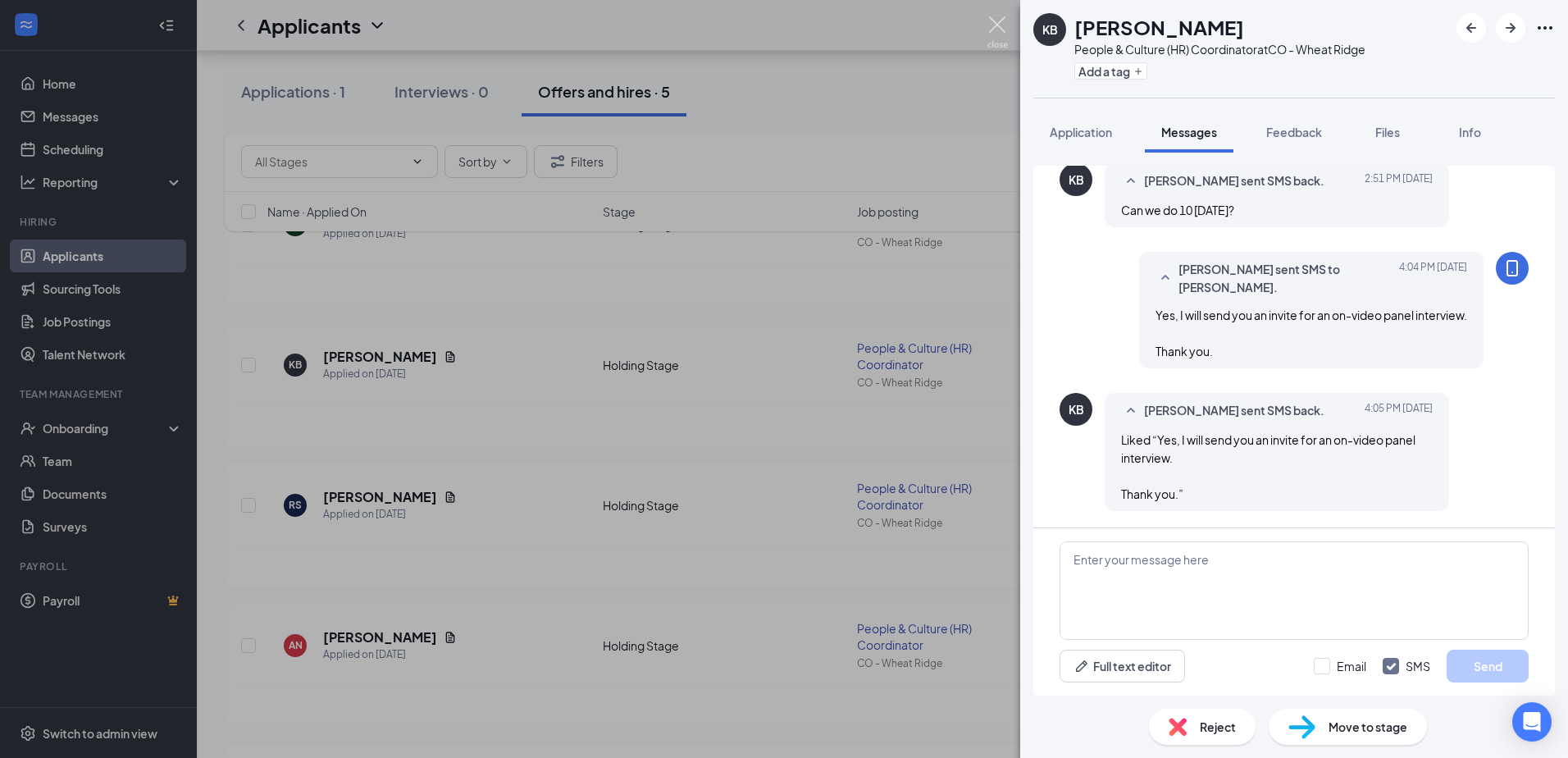
click at [997, 24] on img at bounding box center [997, 32] width 20 height 32
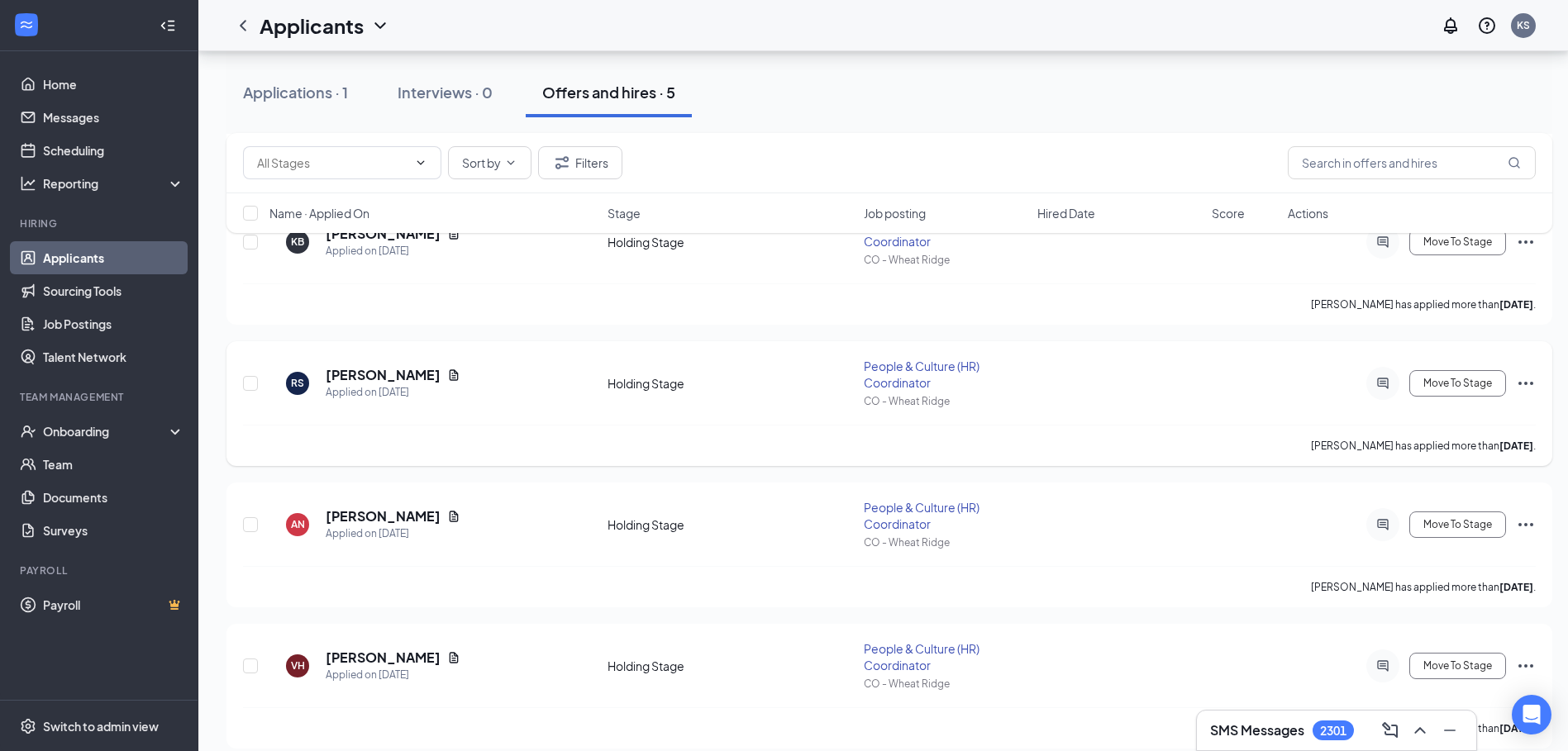
scroll to position [391, 0]
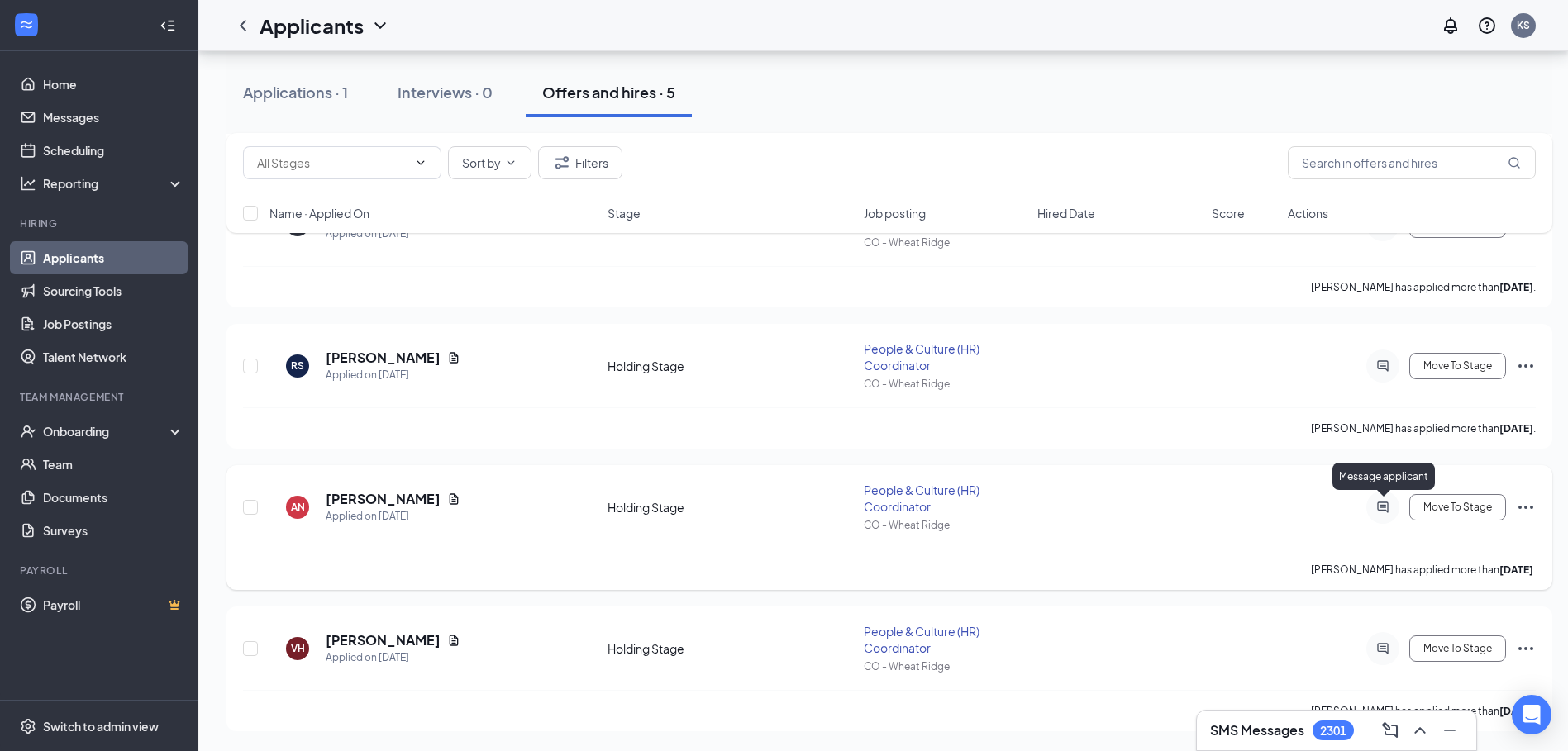
click at [1383, 501] on icon "ActiveChat" at bounding box center [1381, 506] width 11 height 11
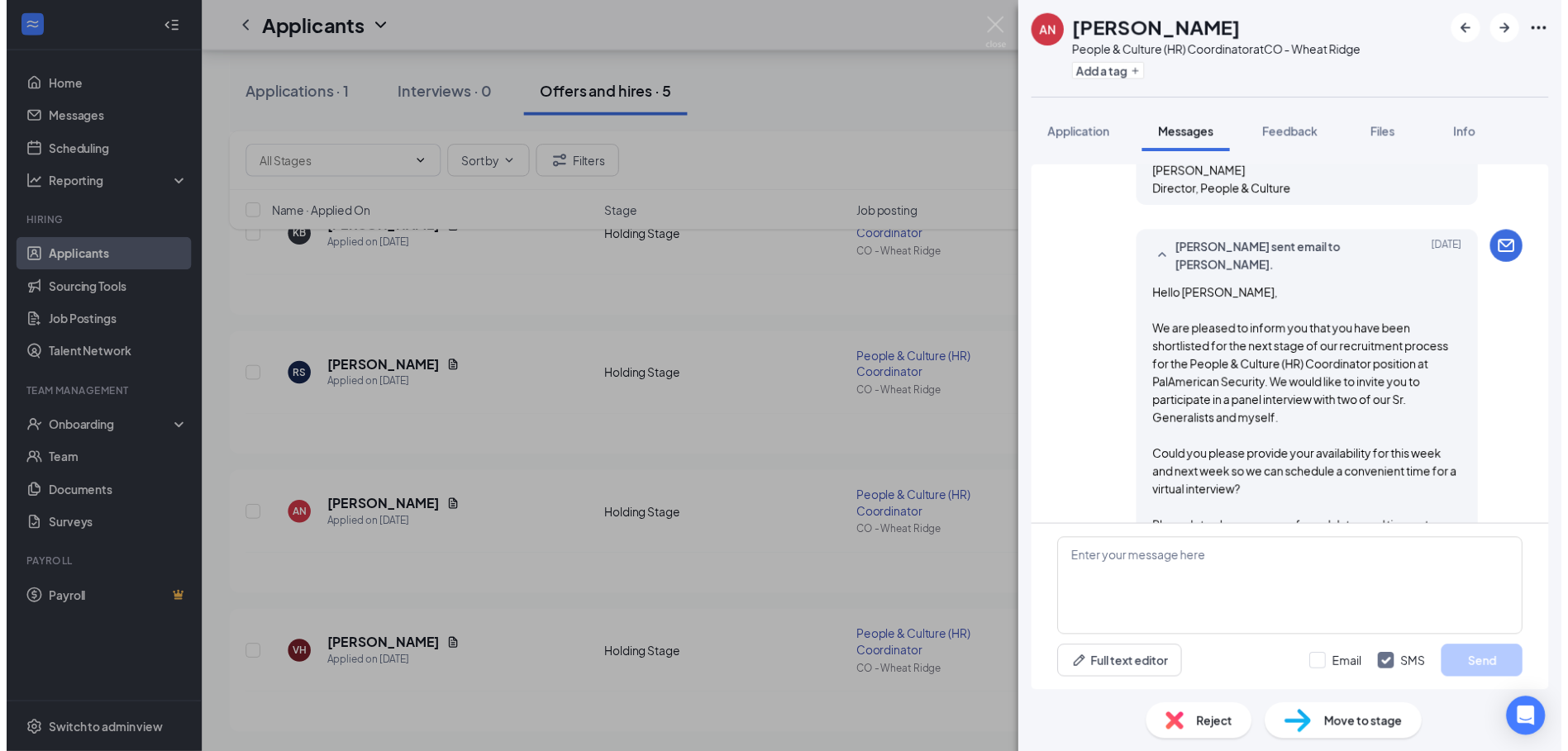
scroll to position [1784, 0]
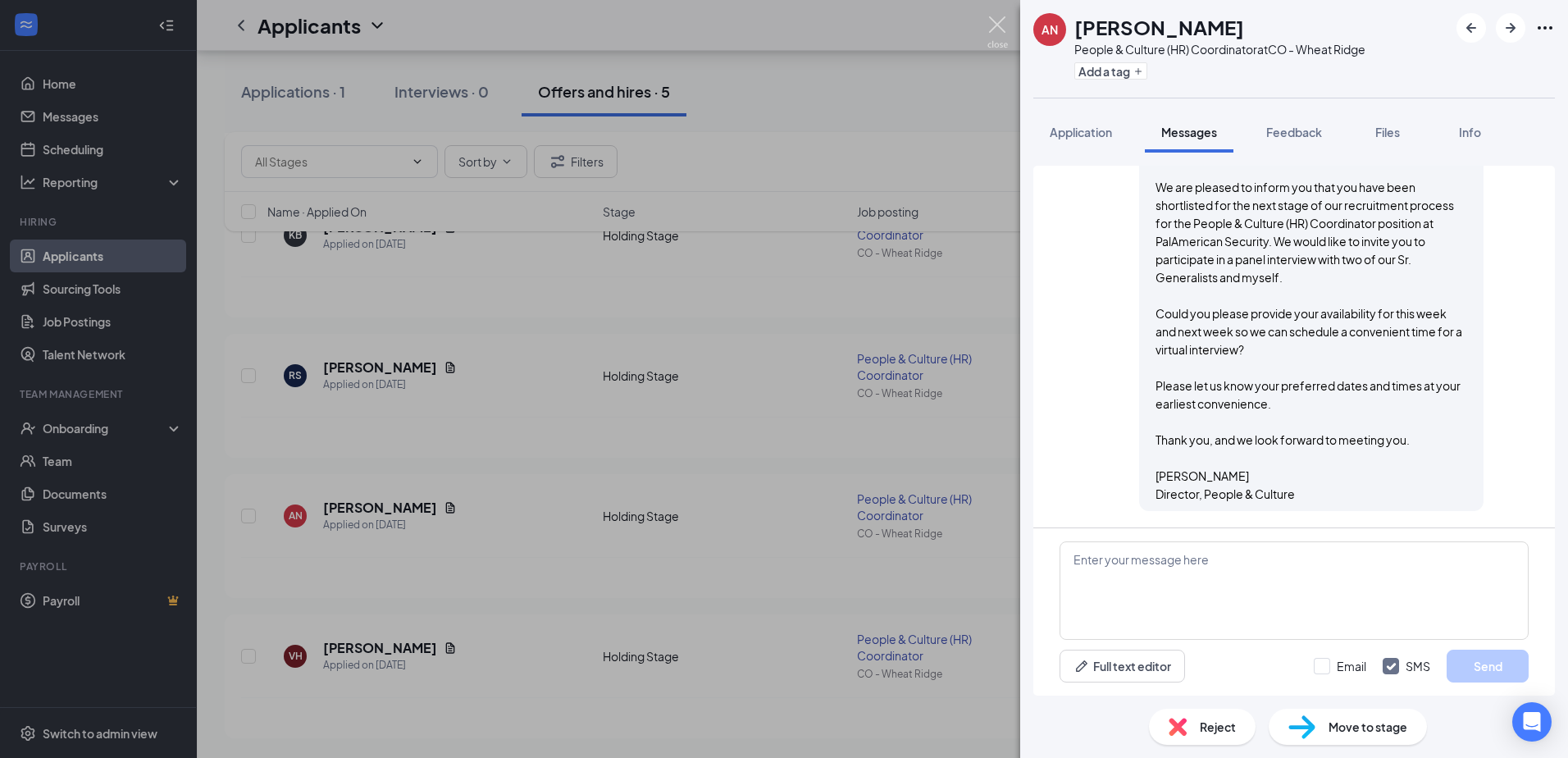
click at [998, 19] on img at bounding box center [997, 32] width 20 height 32
